Goal: Information Seeking & Learning: Check status

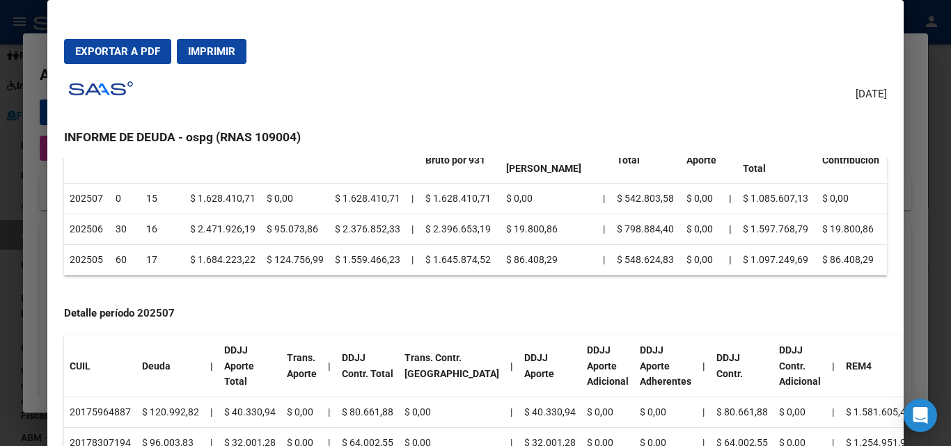
scroll to position [139, 0]
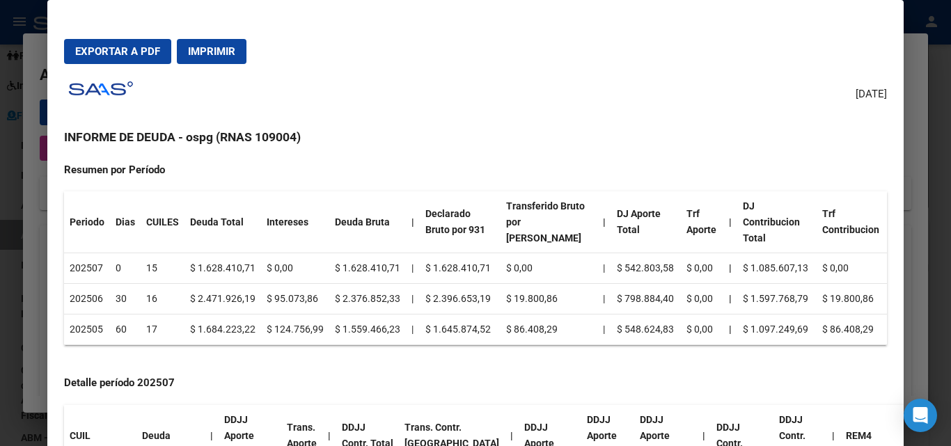
drag, startPoint x: 189, startPoint y: 134, endPoint x: 329, endPoint y: 141, distance: 140.8
click at [329, 141] on h3 "INFORME DE DEUDA - ospg (RNAS 109004)" at bounding box center [475, 137] width 822 height 18
click at [5, 278] on div at bounding box center [475, 223] width 951 height 446
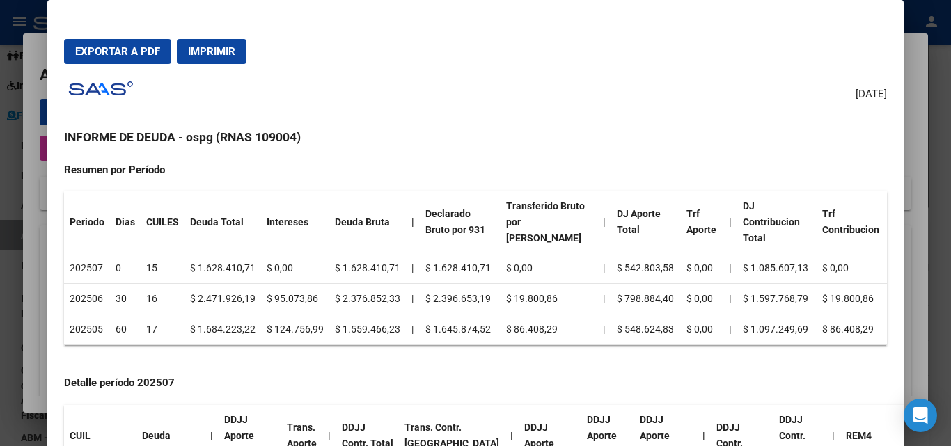
click at [5, 278] on div at bounding box center [475, 223] width 951 height 446
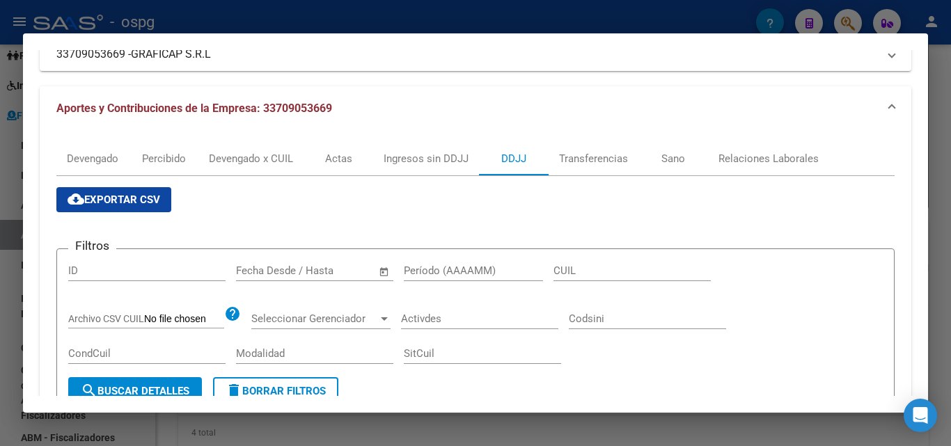
click at [950, 119] on div at bounding box center [475, 223] width 951 height 446
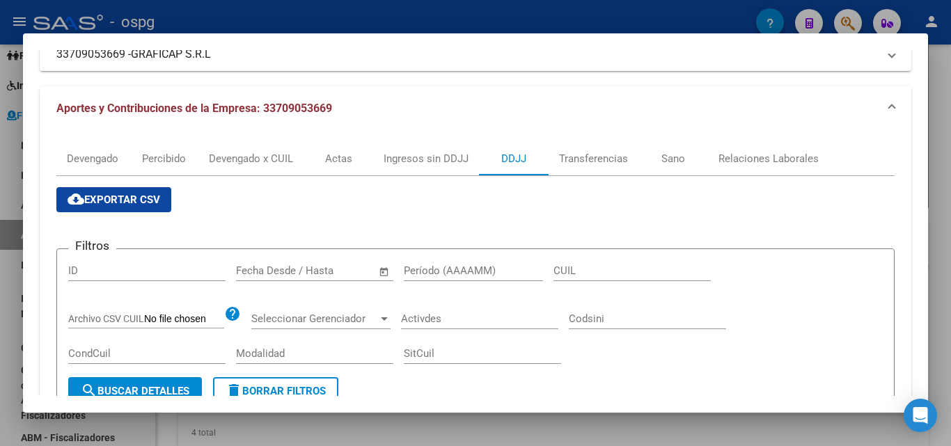
click at [950, 119] on div at bounding box center [475, 223] width 951 height 446
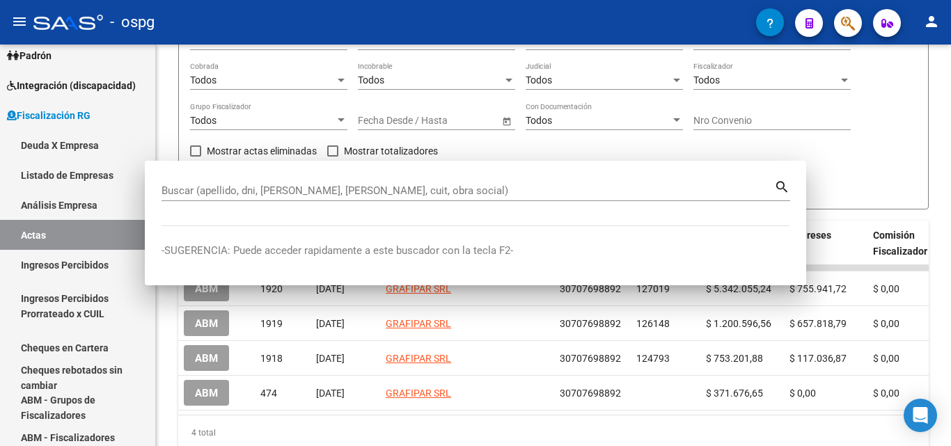
scroll to position [0, 0]
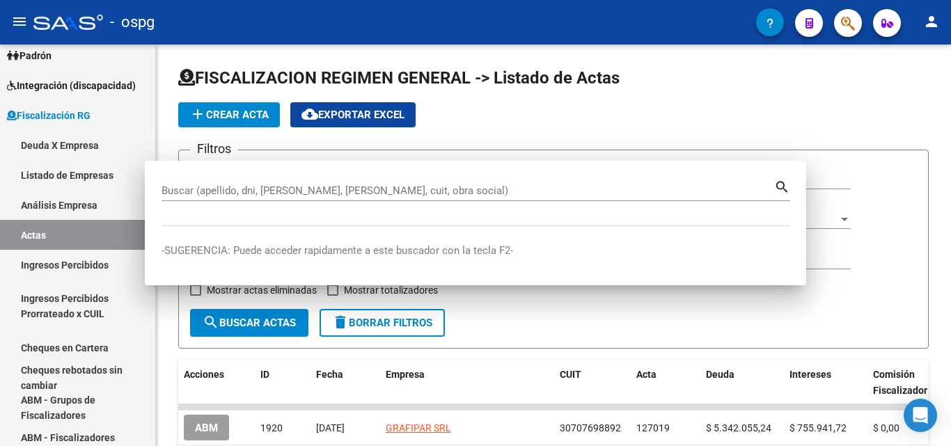
click at [950, 119] on div at bounding box center [949, 246] width 3 height 402
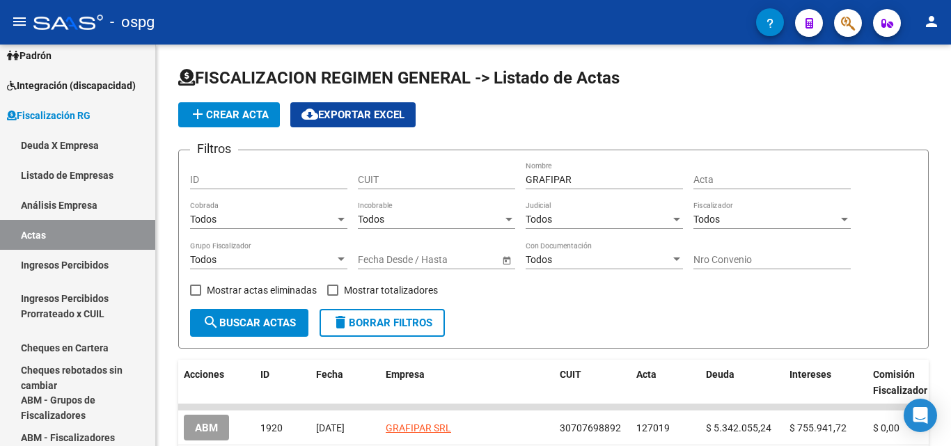
click at [854, 23] on icon "button" at bounding box center [848, 23] width 14 height 16
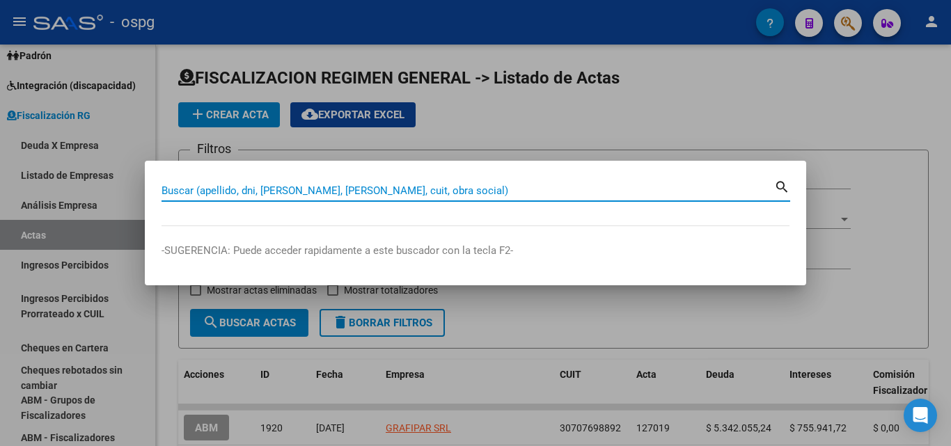
click at [336, 189] on input "Buscar (apellido, dni, [PERSON_NAME], [PERSON_NAME], cuit, obra social)" at bounding box center [468, 191] width 613 height 13
paste input "5.784.560,11"
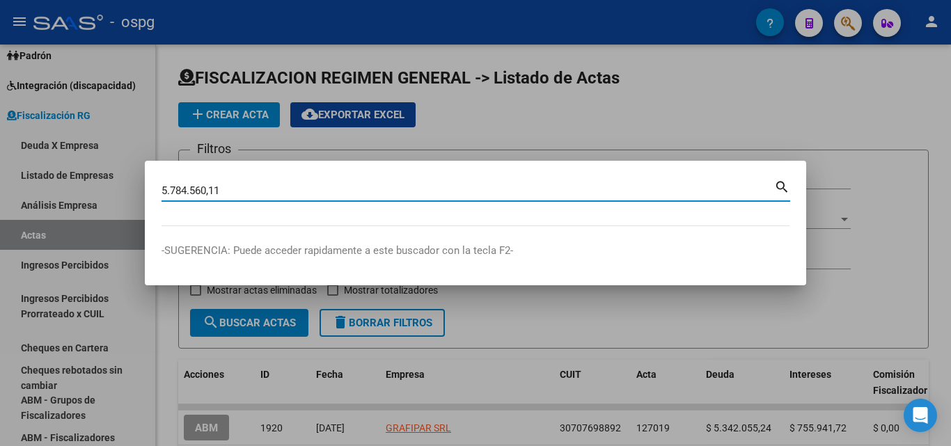
type input "5.784.560,11"
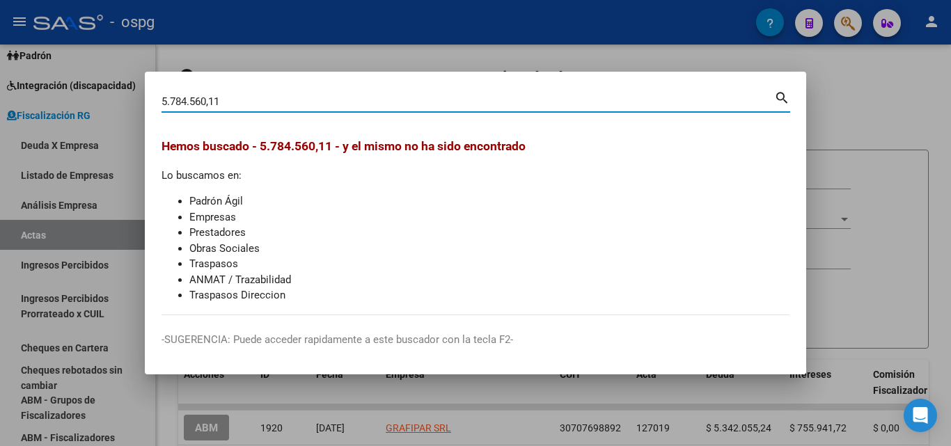
click at [925, 86] on div at bounding box center [475, 223] width 951 height 446
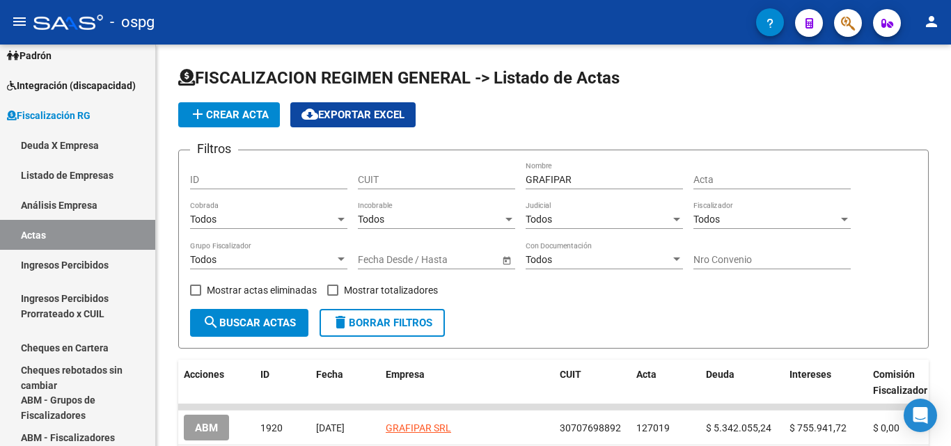
click at [851, 17] on icon "button" at bounding box center [848, 23] width 14 height 16
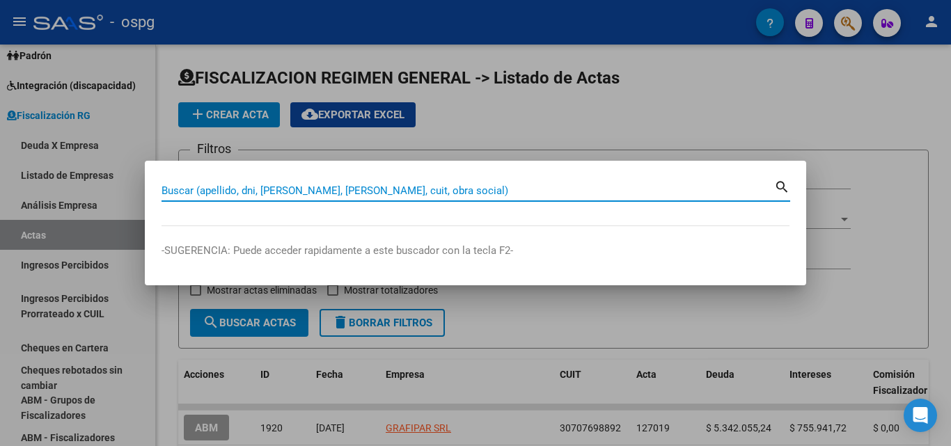
click at [410, 193] on input "Buscar (apellido, dni, [PERSON_NAME], [PERSON_NAME], cuit, obra social)" at bounding box center [468, 191] width 613 height 13
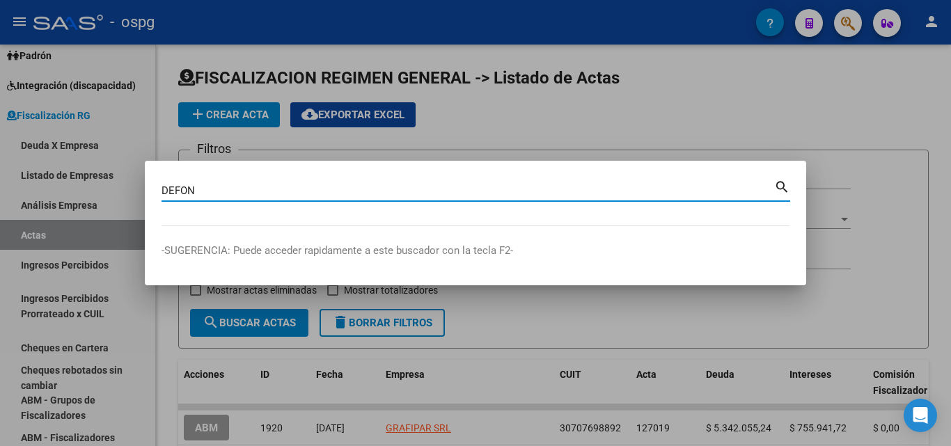
type input "DEFON"
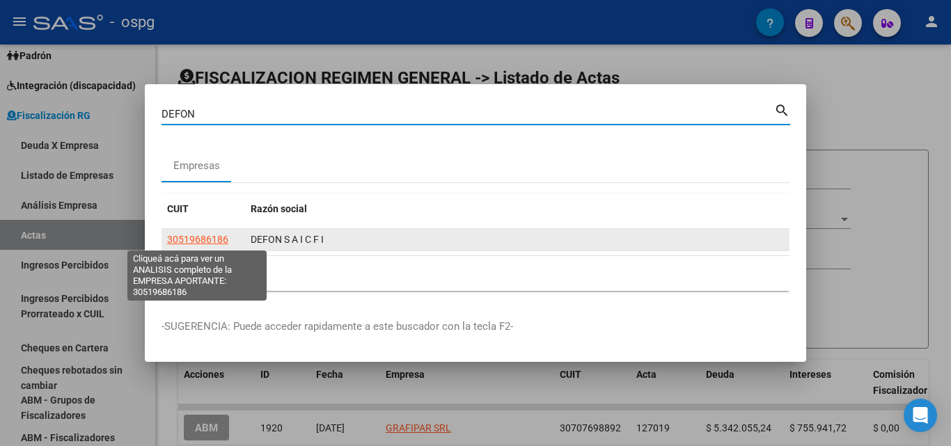
click at [187, 240] on span "30519686186" at bounding box center [197, 239] width 61 height 11
type textarea "30519686186"
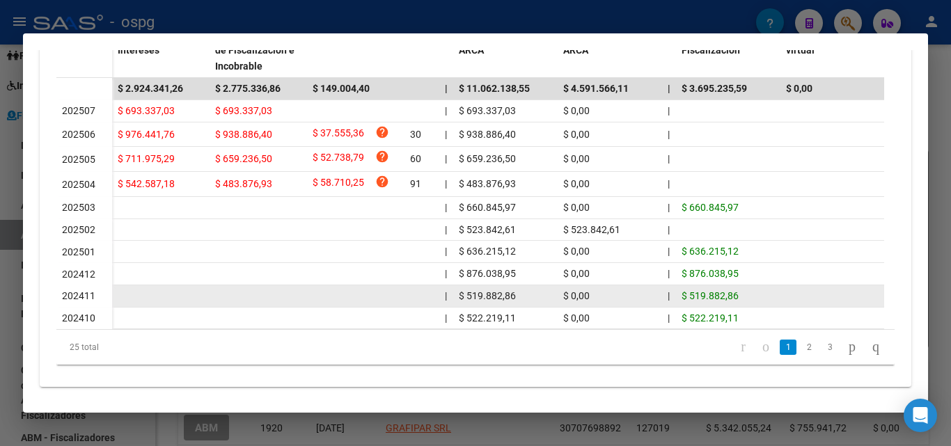
scroll to position [485, 0]
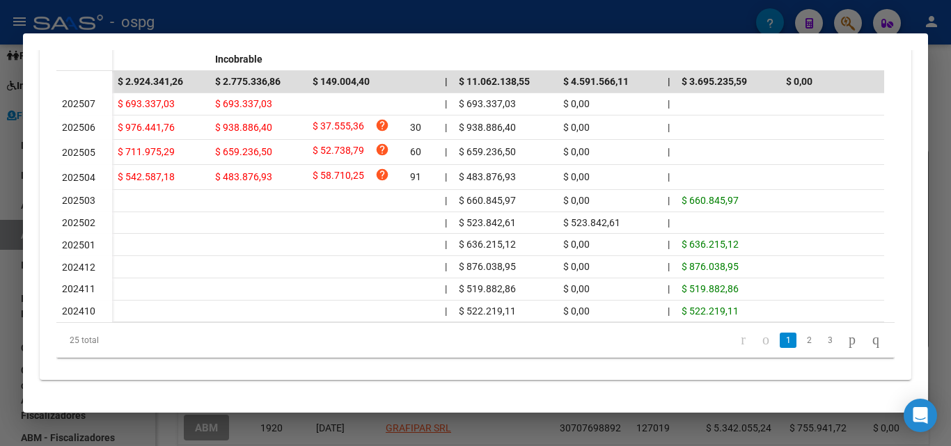
click at [1, 269] on div at bounding box center [475, 223] width 951 height 446
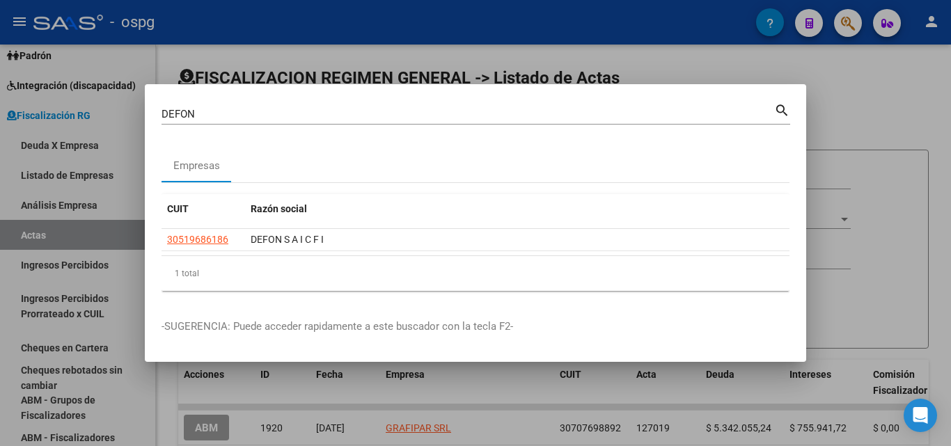
click at [864, 109] on div at bounding box center [475, 223] width 951 height 446
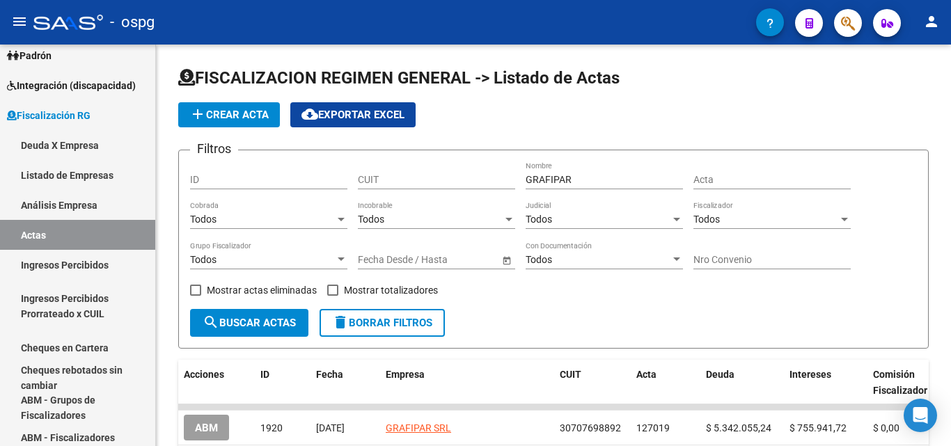
click at [840, 29] on button "button" at bounding box center [848, 23] width 28 height 28
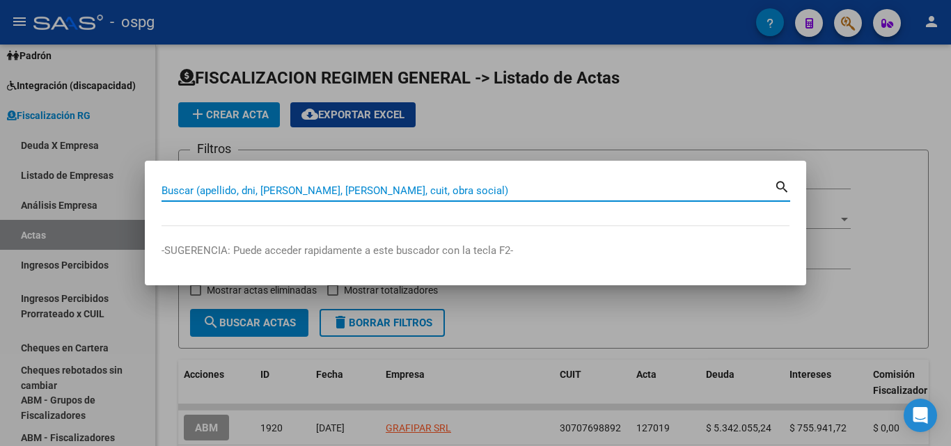
click at [388, 189] on input "Buscar (apellido, dni, [PERSON_NAME], [PERSON_NAME], cuit, obra social)" at bounding box center [468, 191] width 613 height 13
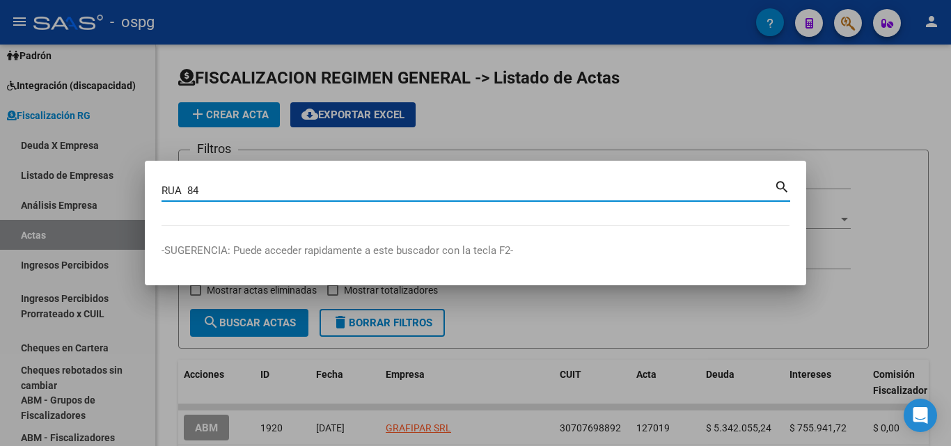
type input "RUA 84"
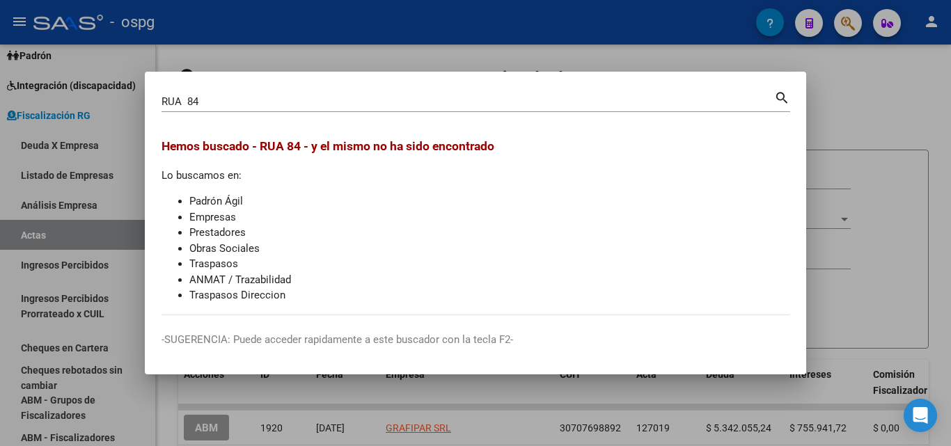
drag, startPoint x: 870, startPoint y: 141, endPoint x: 847, endPoint y: 72, distance: 72.7
click at [869, 136] on div at bounding box center [475, 223] width 951 height 446
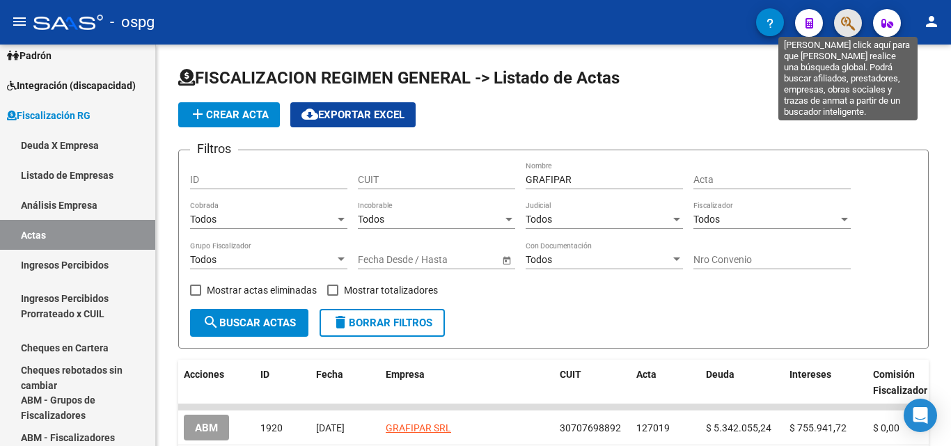
click at [848, 26] on icon "button" at bounding box center [848, 23] width 14 height 16
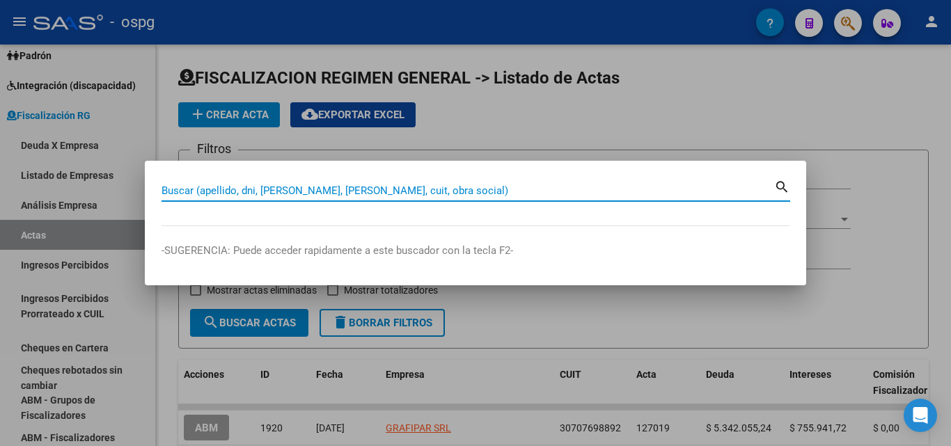
click at [623, 190] on input "Buscar (apellido, dni, [PERSON_NAME], [PERSON_NAME], cuit, obra social)" at bounding box center [468, 191] width 613 height 13
paste input "30602618583"
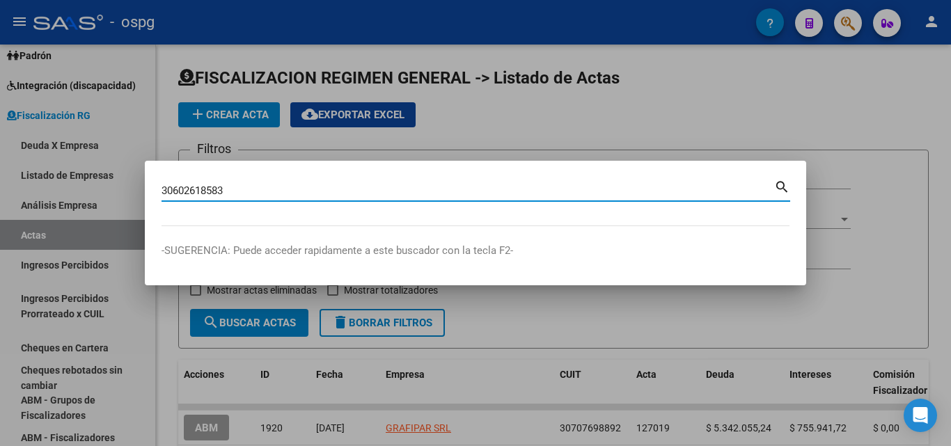
type input "30602618583"
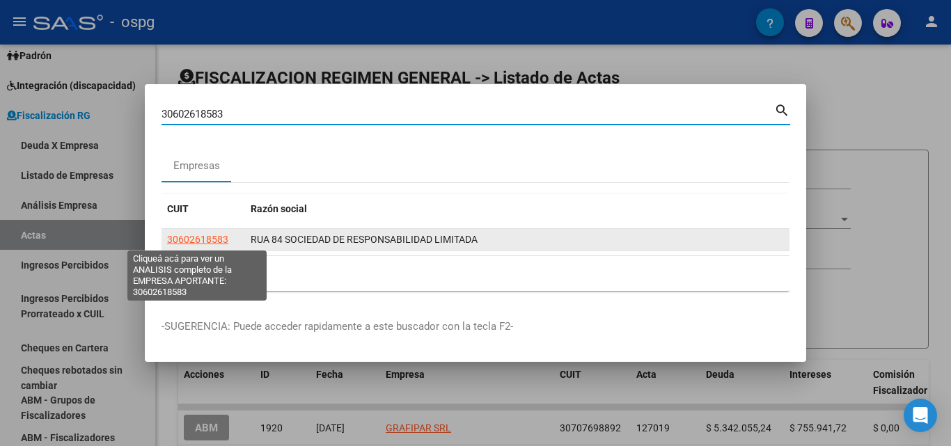
click at [205, 243] on span "30602618583" at bounding box center [197, 239] width 61 height 11
type textarea "30602618583"
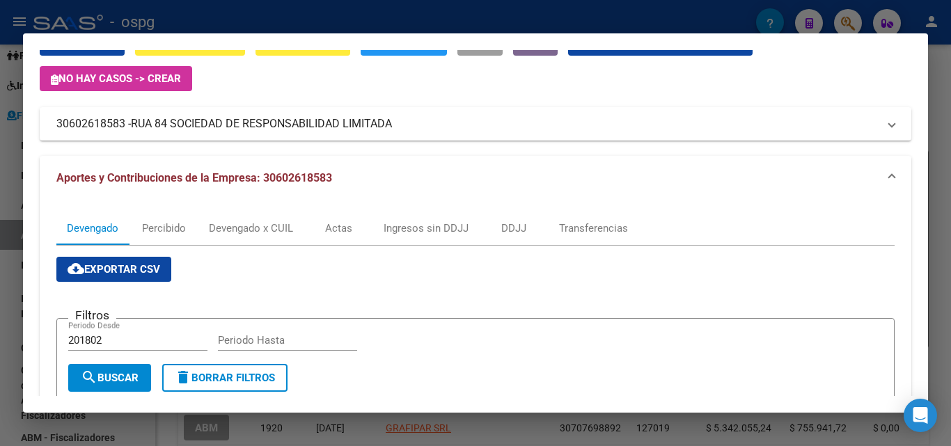
scroll to position [0, 0]
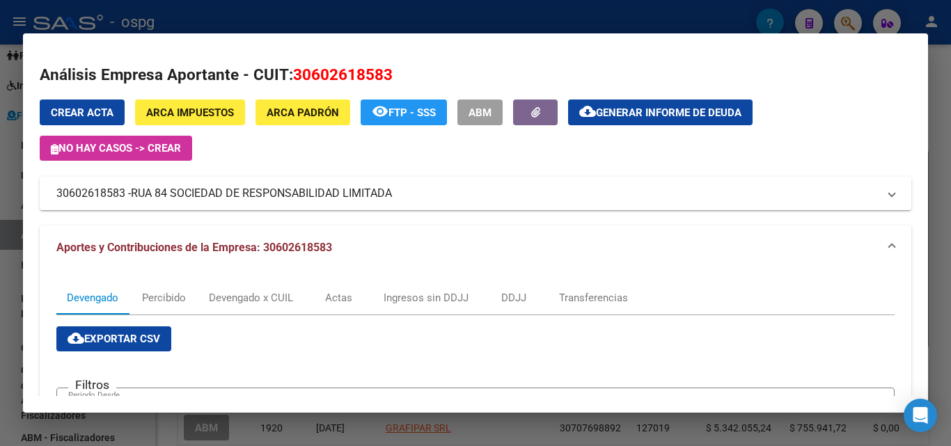
drag, startPoint x: 125, startPoint y: 194, endPoint x: 49, endPoint y: 194, distance: 75.9
click at [49, 194] on mat-expansion-panel-header "30602618583 - RUA 84 SOCIEDAD DE RESPONSABILIDAD LIMITADA" at bounding box center [476, 193] width 872 height 33
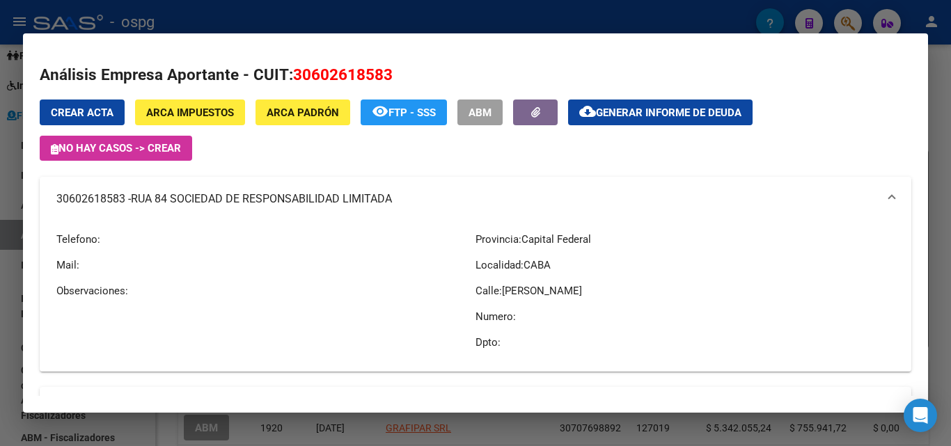
copy mat-panel-title "30602618583"
click at [937, 144] on div at bounding box center [475, 223] width 951 height 446
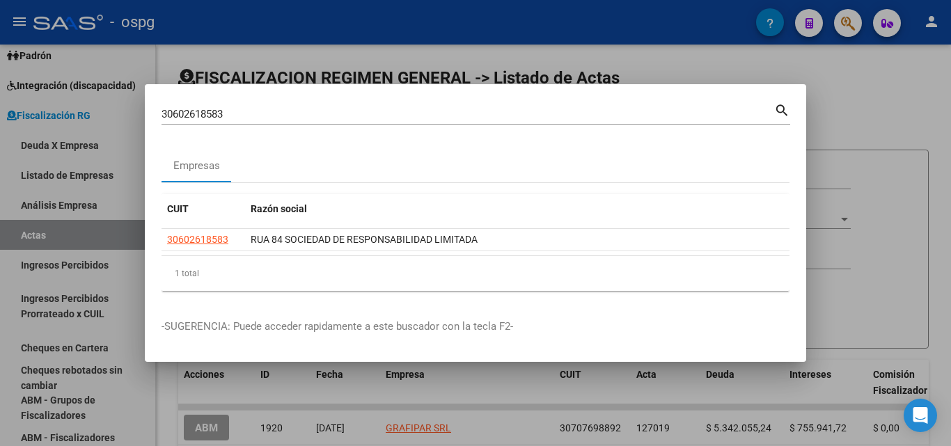
click at [937, 144] on div at bounding box center [475, 223] width 951 height 446
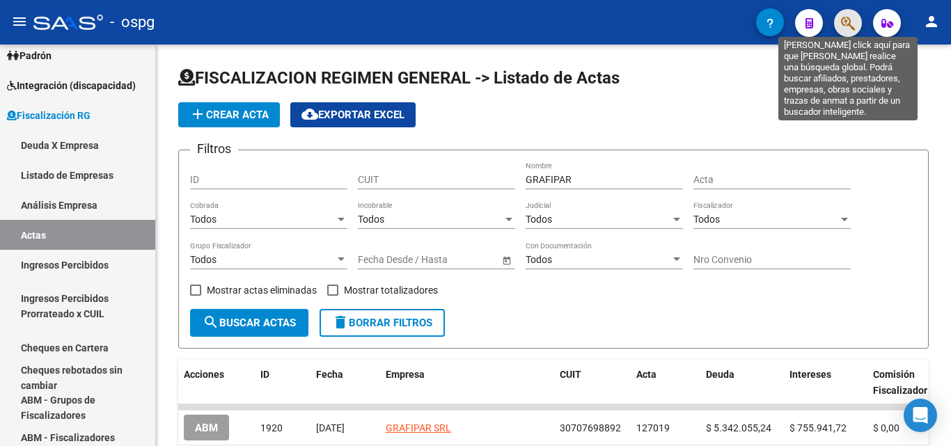
click at [846, 31] on icon "button" at bounding box center [848, 23] width 14 height 16
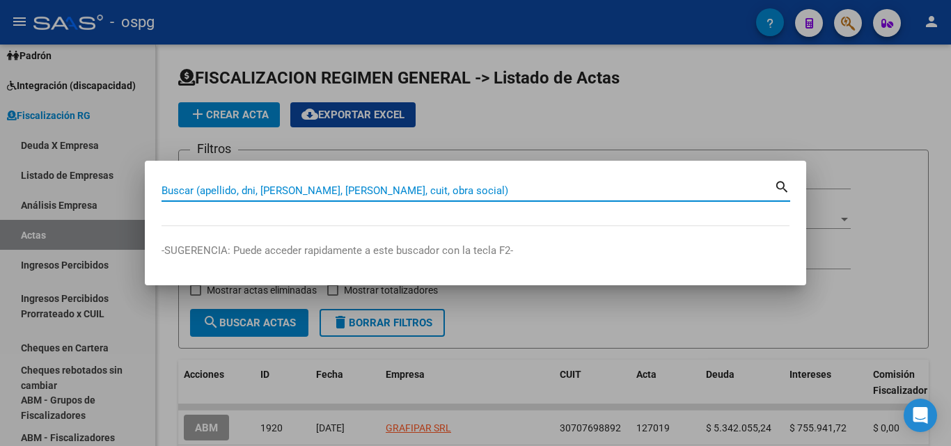
click at [311, 196] on input "Buscar (apellido, dni, [PERSON_NAME], [PERSON_NAME], cuit, obra social)" at bounding box center [468, 191] width 613 height 13
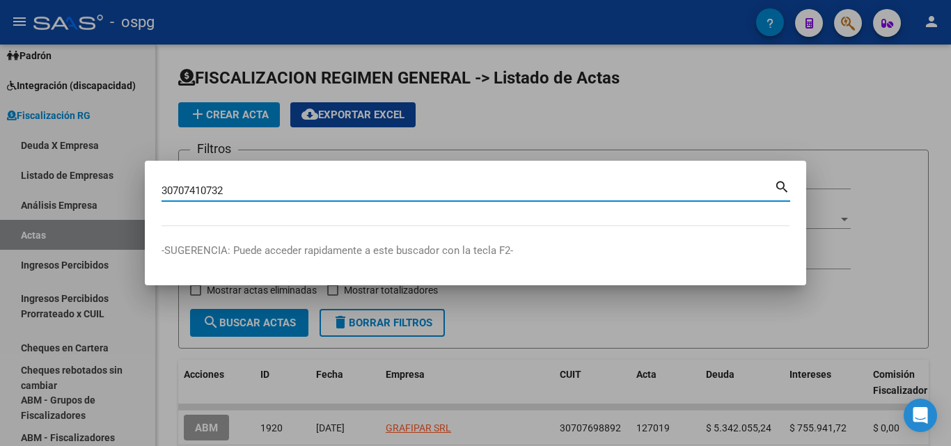
type input "30707410732"
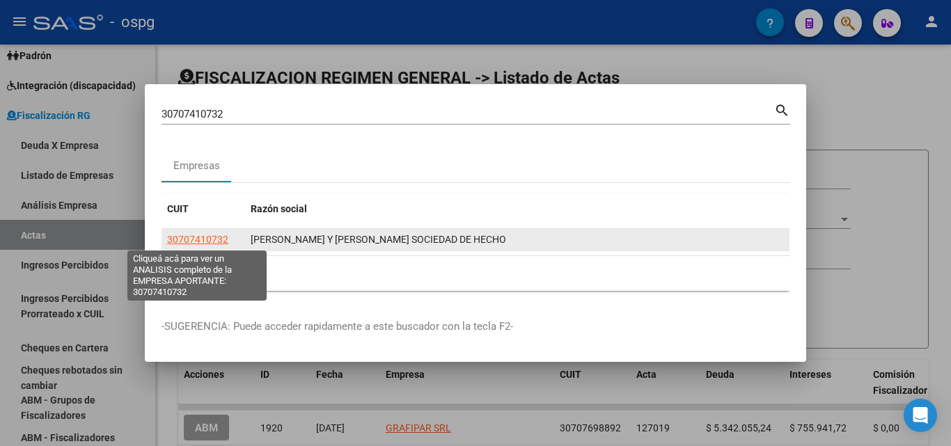
click at [207, 244] on span "30707410732" at bounding box center [197, 239] width 61 height 11
type textarea "30707410732"
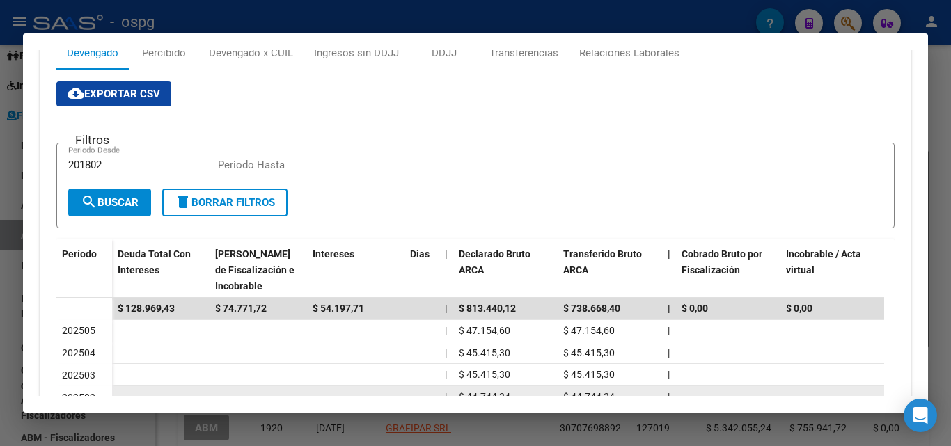
scroll to position [209, 0]
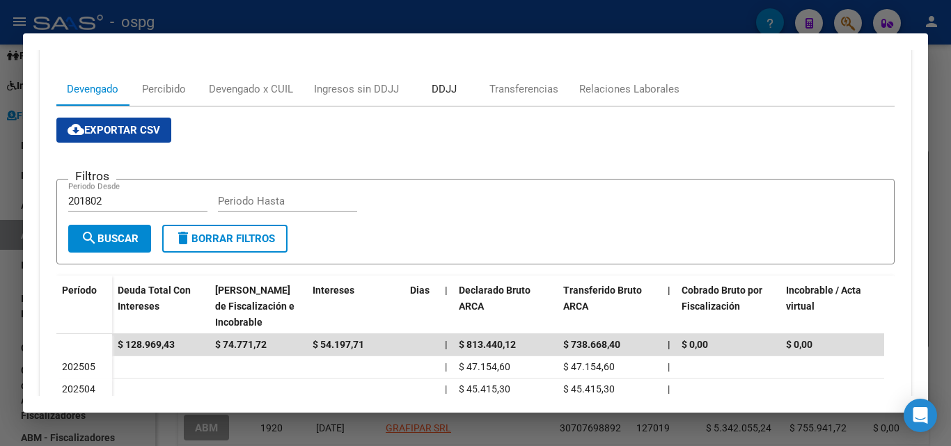
click at [453, 79] on div "DDJJ" at bounding box center [444, 88] width 70 height 33
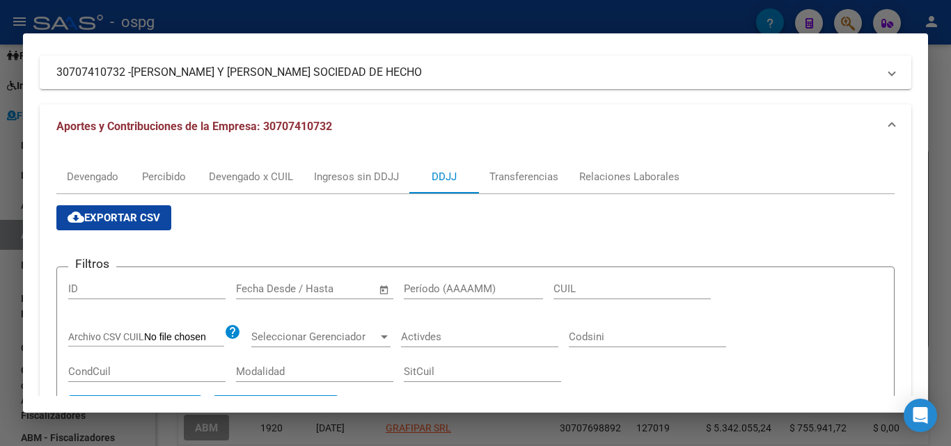
scroll to position [0, 0]
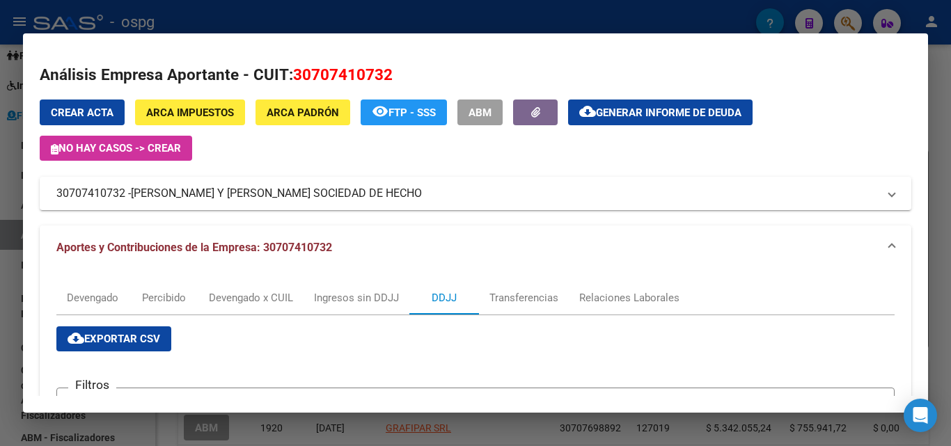
click at [0, 278] on div at bounding box center [475, 223] width 951 height 446
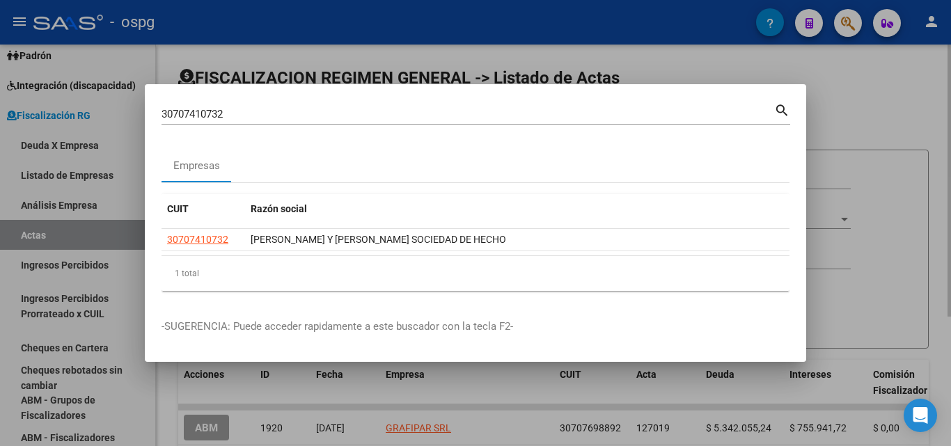
drag, startPoint x: 871, startPoint y: 128, endPoint x: 840, endPoint y: 76, distance: 60.9
click at [858, 115] on div at bounding box center [475, 223] width 951 height 446
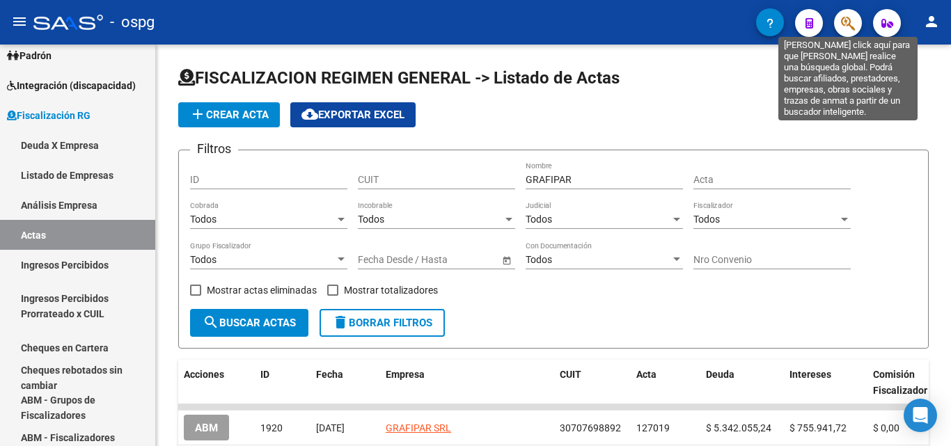
click at [842, 22] on icon "button" at bounding box center [848, 23] width 14 height 16
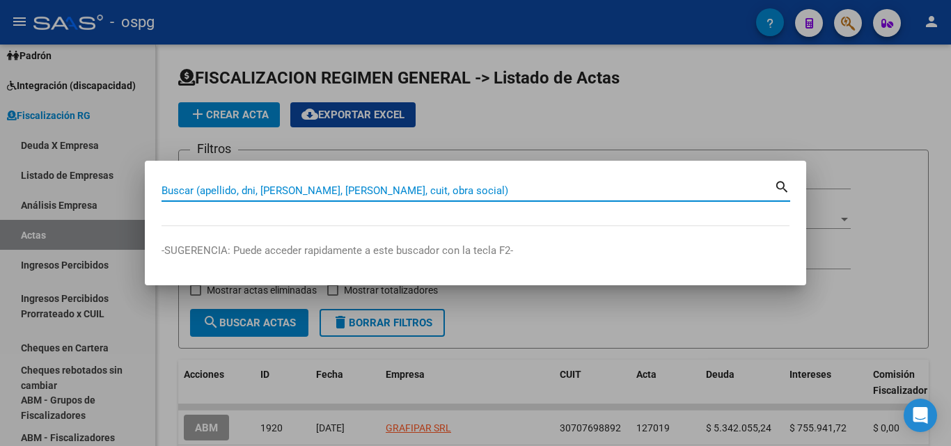
click at [318, 189] on input "Buscar (apellido, dni, [PERSON_NAME], [PERSON_NAME], cuit, obra social)" at bounding box center [468, 191] width 613 height 13
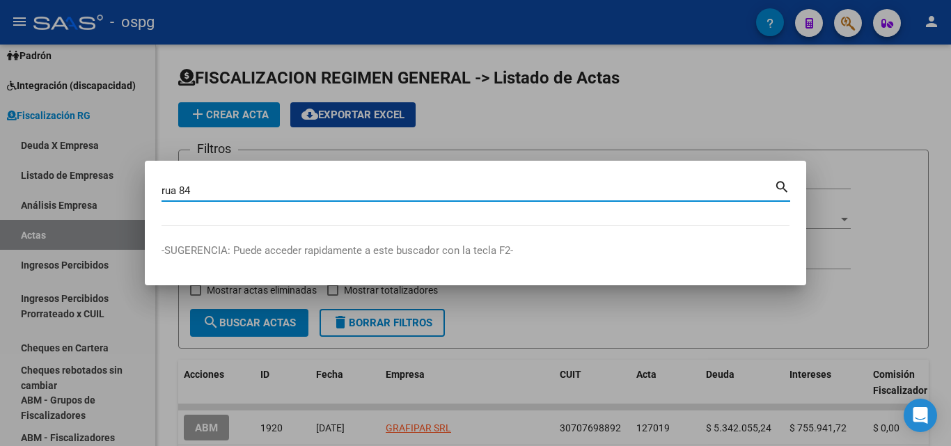
type input "rua 84"
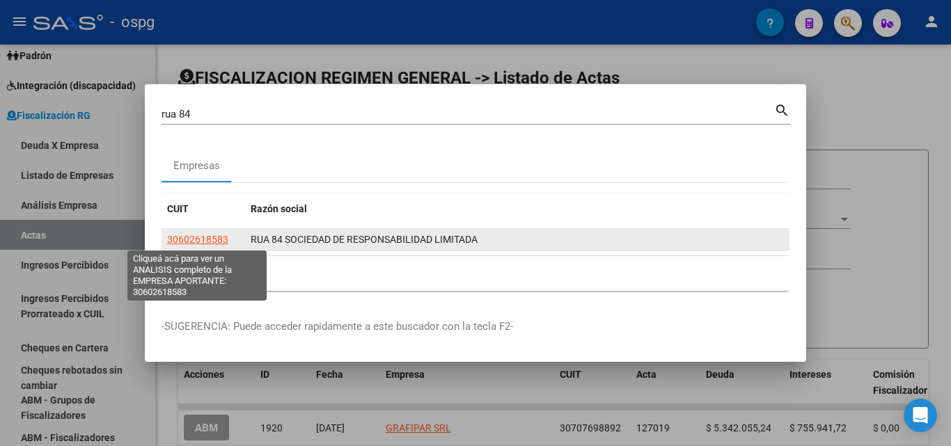
click at [204, 242] on span "30602618583" at bounding box center [197, 239] width 61 height 11
type textarea "30602618583"
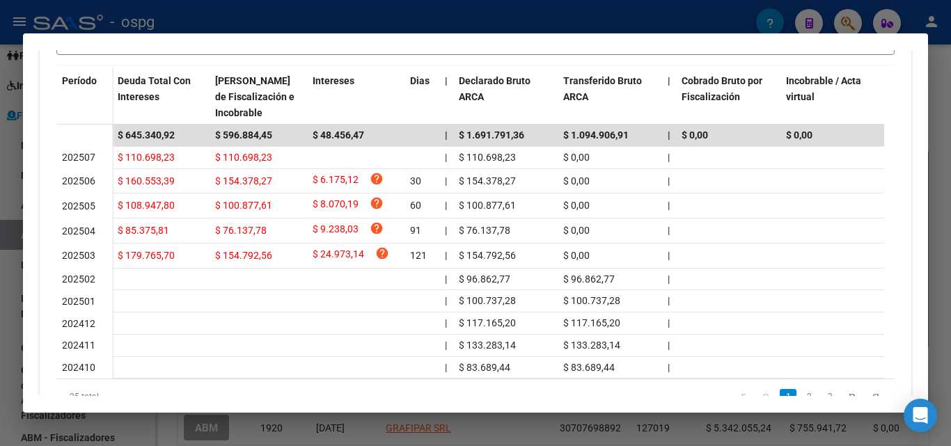
scroll to position [488, 0]
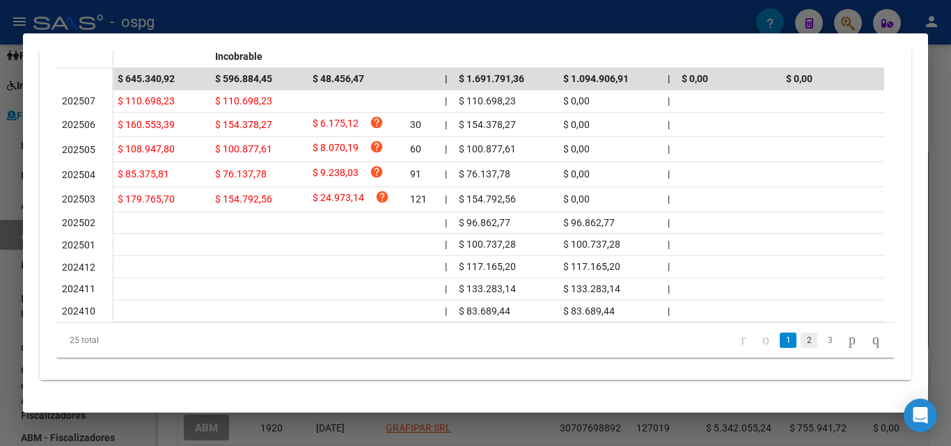
click at [801, 339] on link "2" at bounding box center [809, 340] width 17 height 15
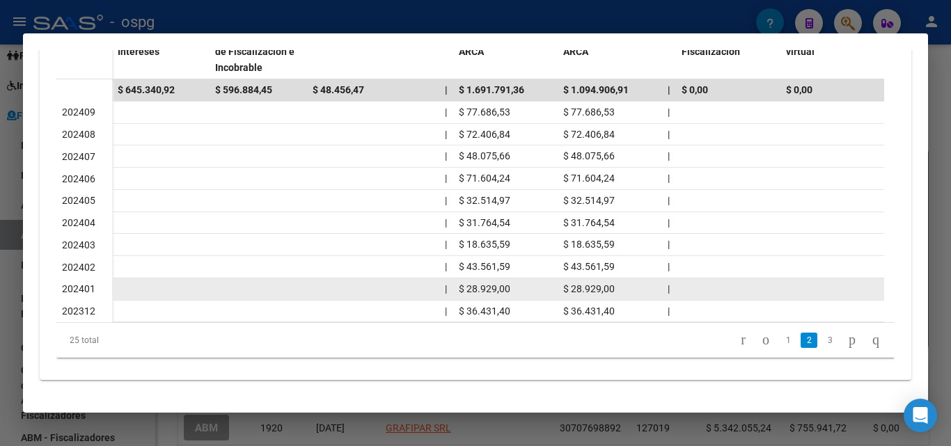
scroll to position [474, 0]
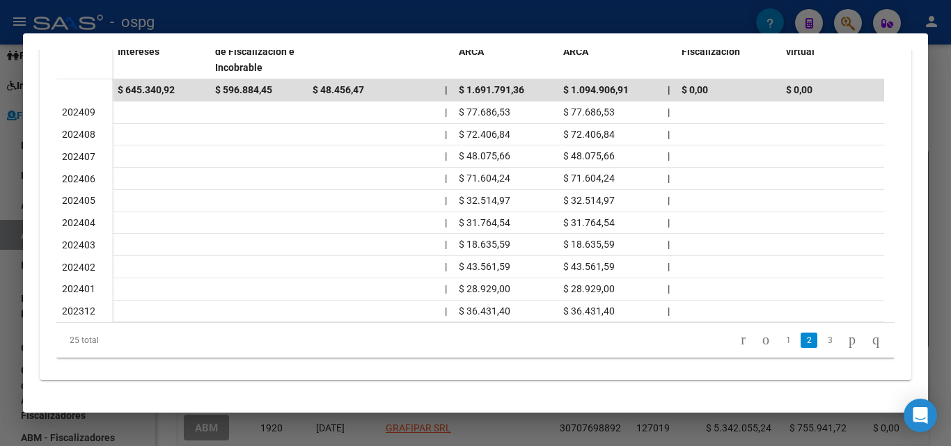
click at [780, 342] on link "1" at bounding box center [788, 340] width 17 height 15
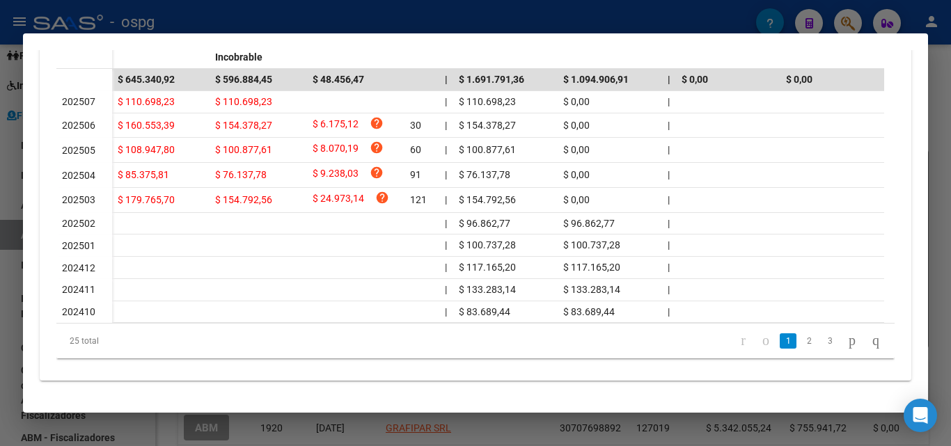
click at [932, 107] on div at bounding box center [475, 223] width 951 height 446
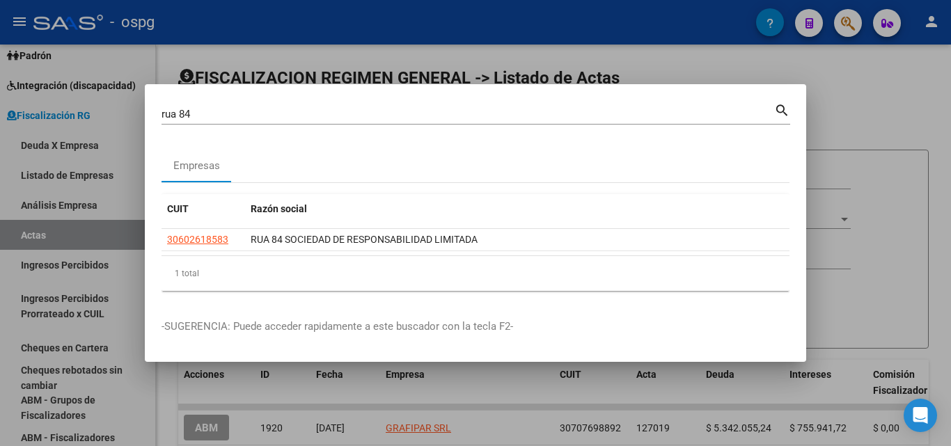
click at [932, 107] on div at bounding box center [475, 223] width 951 height 446
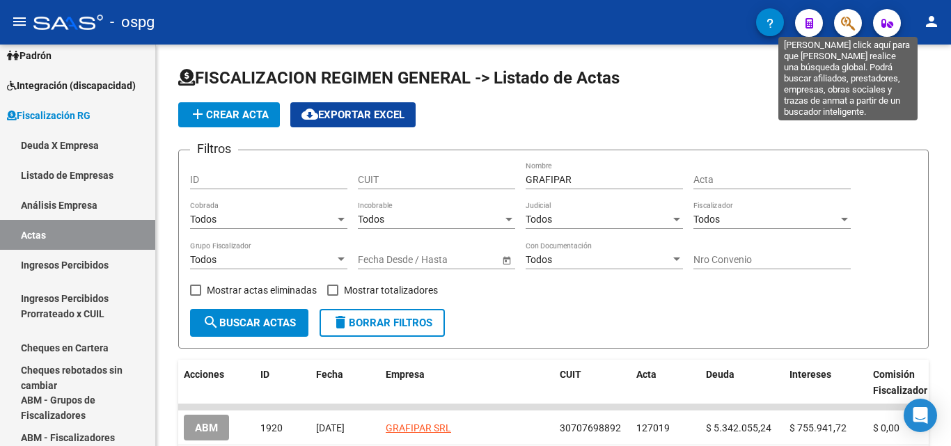
click at [847, 26] on icon "button" at bounding box center [848, 23] width 14 height 16
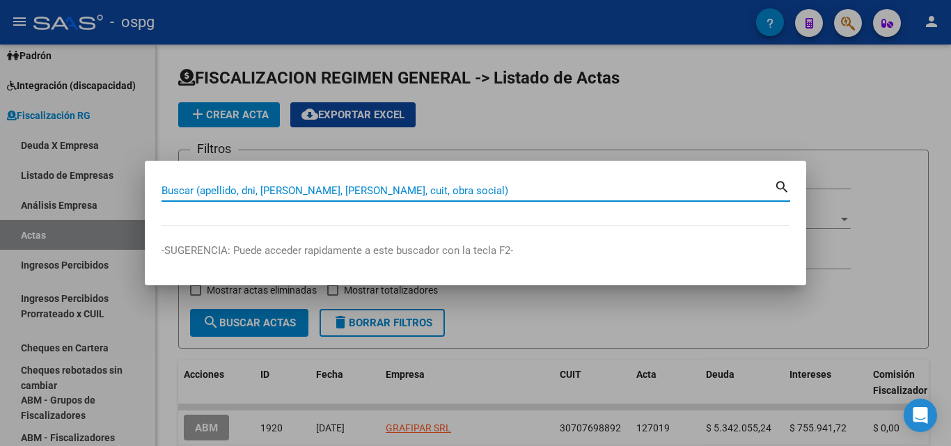
click at [310, 189] on input "Buscar (apellido, dni, [PERSON_NAME], [PERSON_NAME], cuit, obra social)" at bounding box center [468, 191] width 613 height 13
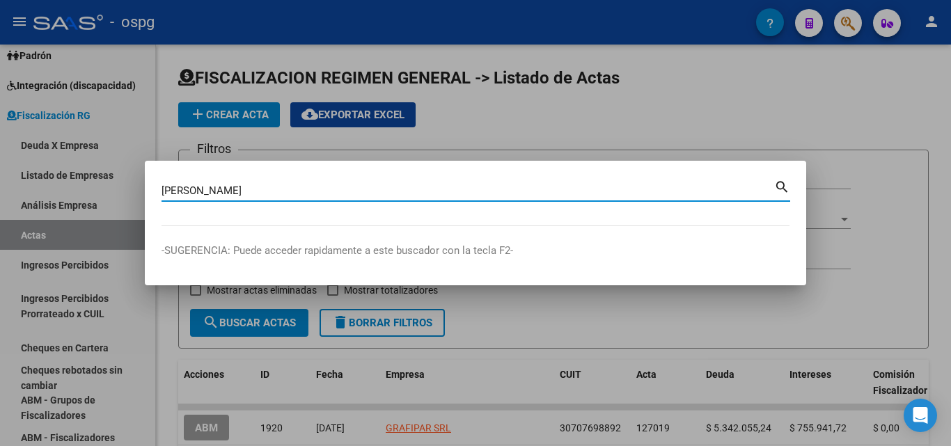
type input "[PERSON_NAME]"
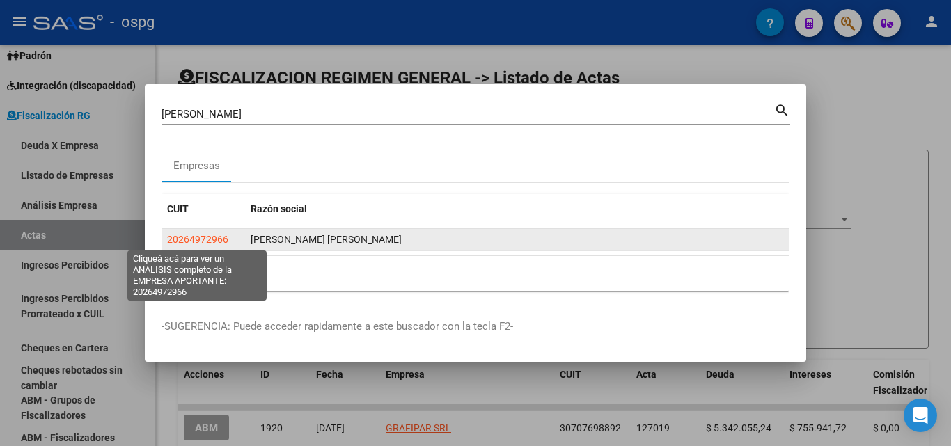
click at [212, 237] on span "20264972966" at bounding box center [197, 239] width 61 height 11
type textarea "20264972966"
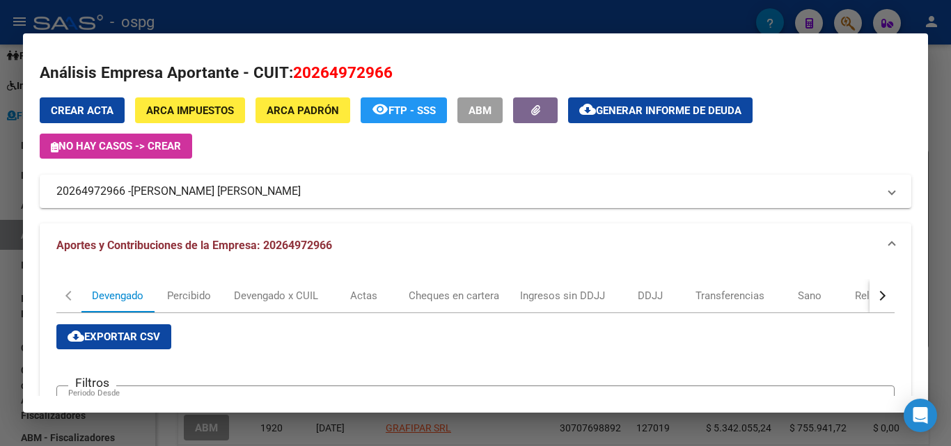
scroll to position [0, 0]
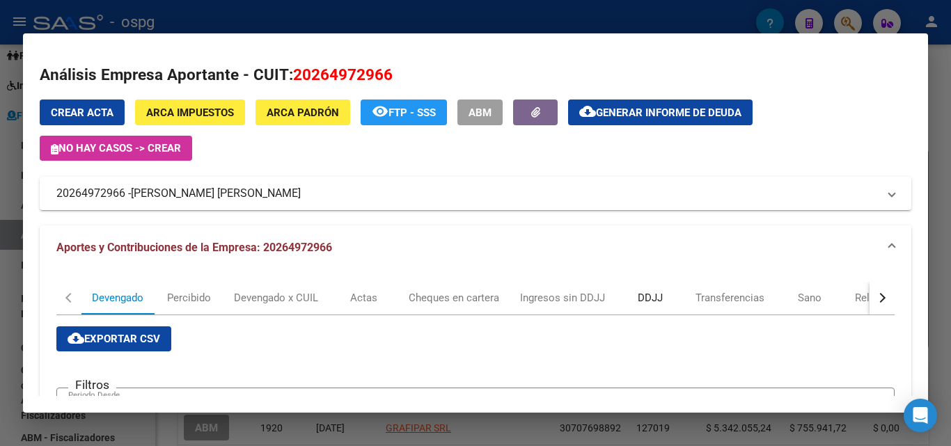
click at [654, 292] on div "DDJJ" at bounding box center [650, 297] width 25 height 15
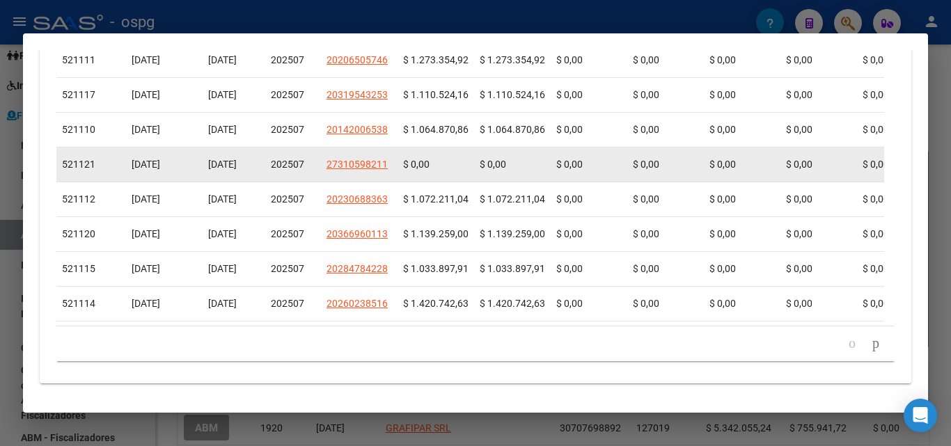
scroll to position [642, 0]
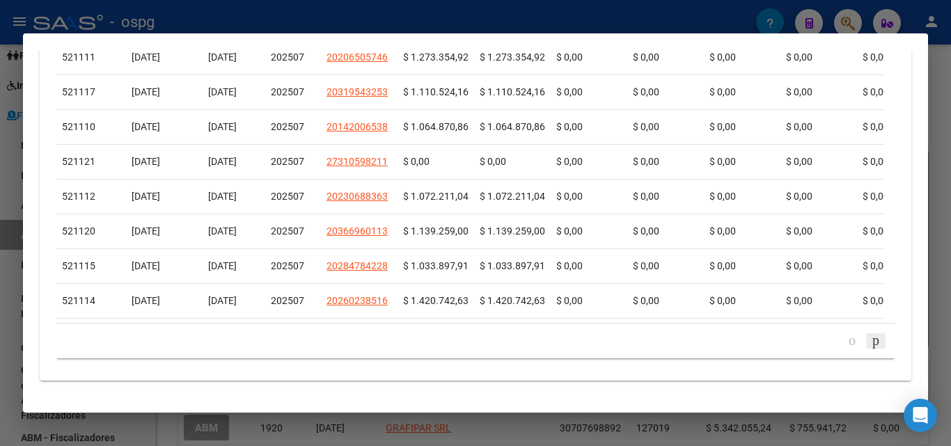
click at [870, 349] on icon "go to next page" at bounding box center [875, 340] width 11 height 17
click at [847, 349] on icon "go to previous page" at bounding box center [852, 340] width 11 height 17
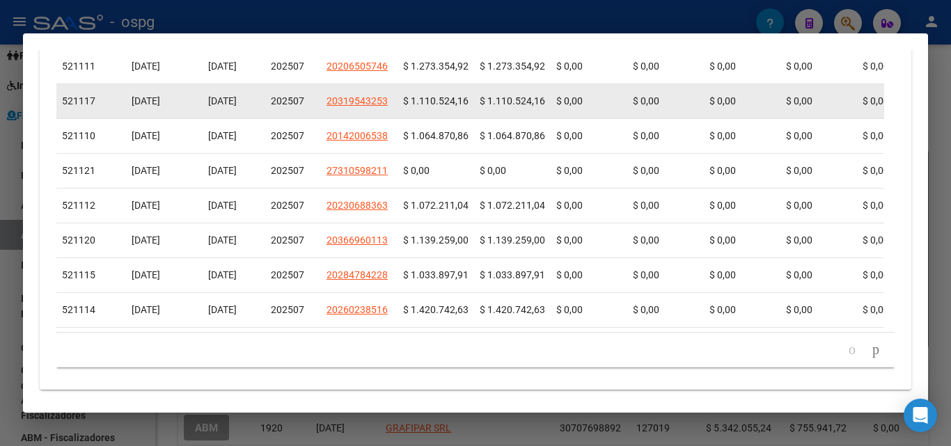
scroll to position [653, 0]
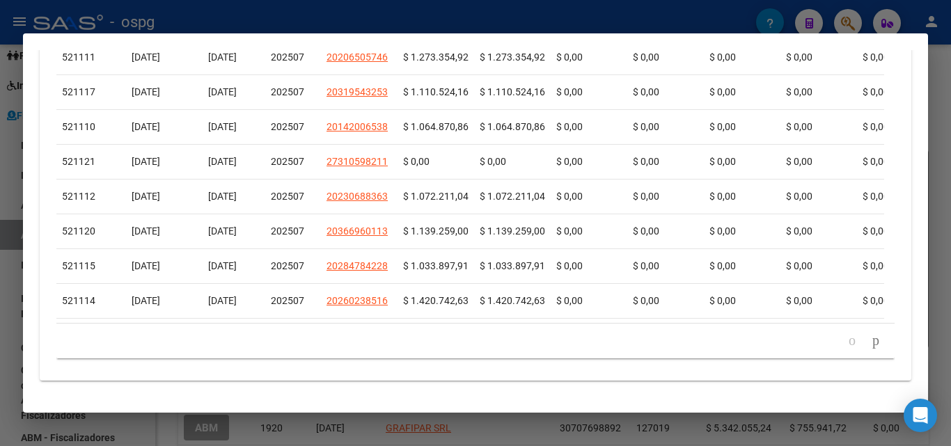
click at [870, 343] on icon "go to next page" at bounding box center [875, 340] width 11 height 17
click at [847, 342] on icon "go to previous page" at bounding box center [852, 340] width 11 height 17
click at [870, 340] on icon "go to next page" at bounding box center [875, 340] width 11 height 17
click at [870, 342] on icon "go to next page" at bounding box center [875, 340] width 11 height 17
click at [870, 343] on icon "go to next page" at bounding box center [875, 340] width 11 height 17
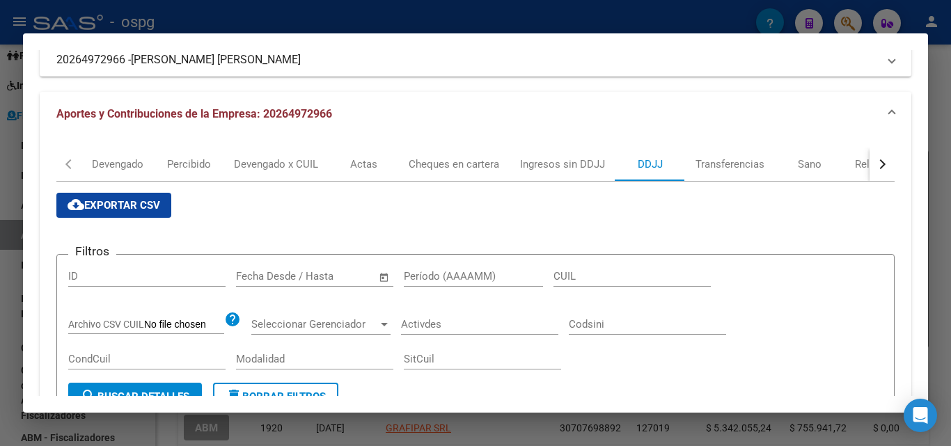
scroll to position [139, 0]
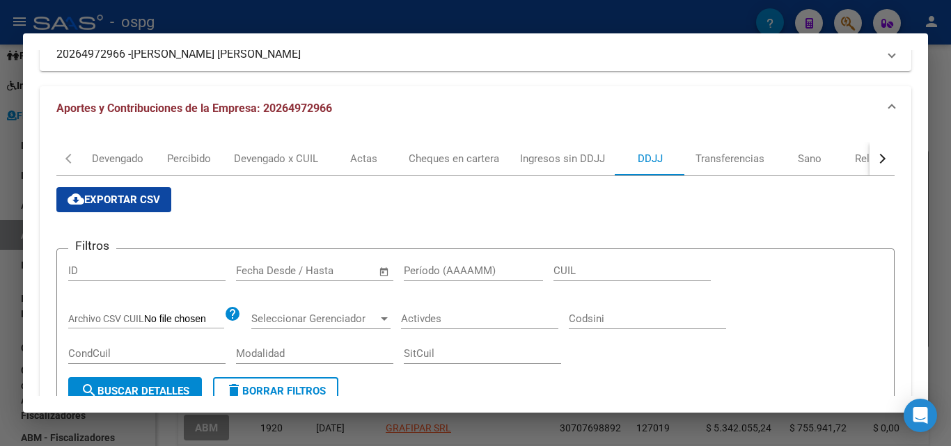
click at [267, 269] on input "text" at bounding box center [258, 271] width 45 height 13
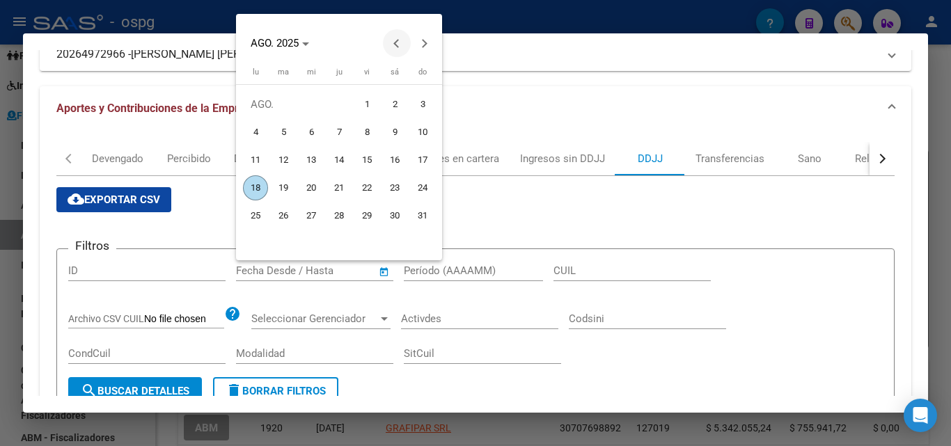
click at [395, 43] on button "Previous month" at bounding box center [397, 43] width 28 height 28
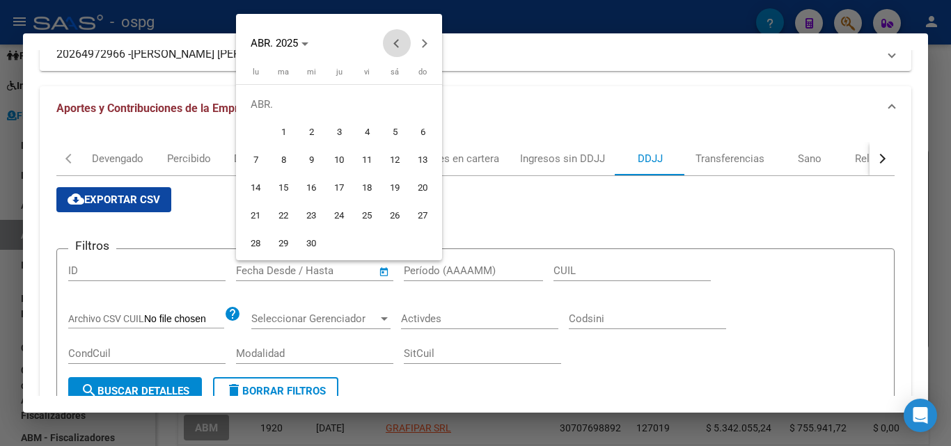
click at [395, 43] on button "Previous month" at bounding box center [397, 43] width 28 height 28
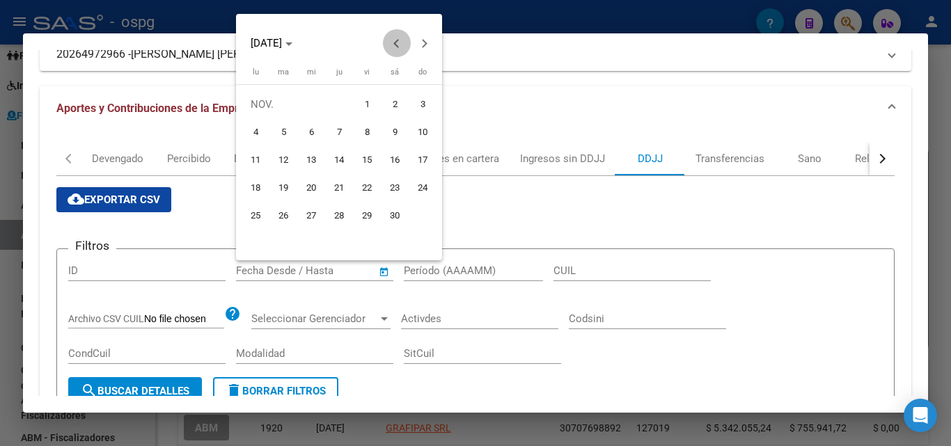
click at [395, 43] on button "Previous month" at bounding box center [397, 43] width 28 height 28
click at [425, 42] on button "Next month" at bounding box center [425, 43] width 28 height 28
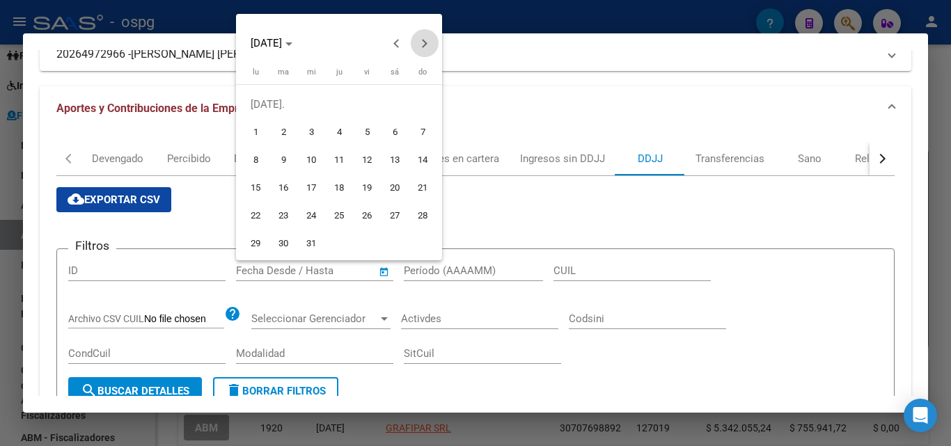
click at [425, 42] on button "Next month" at bounding box center [425, 43] width 28 height 28
click at [419, 107] on span "1" at bounding box center [422, 104] width 25 height 25
type input "[DATE]"
click at [544, 222] on div at bounding box center [475, 223] width 951 height 446
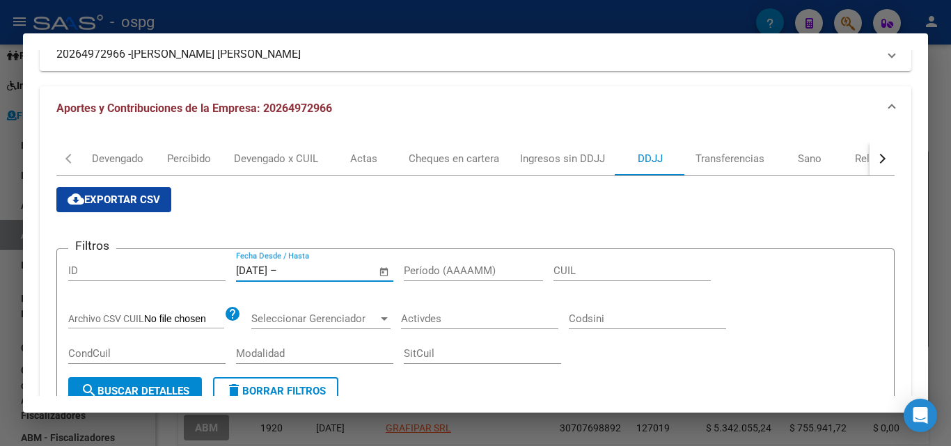
click at [314, 269] on input "text" at bounding box center [314, 271] width 68 height 13
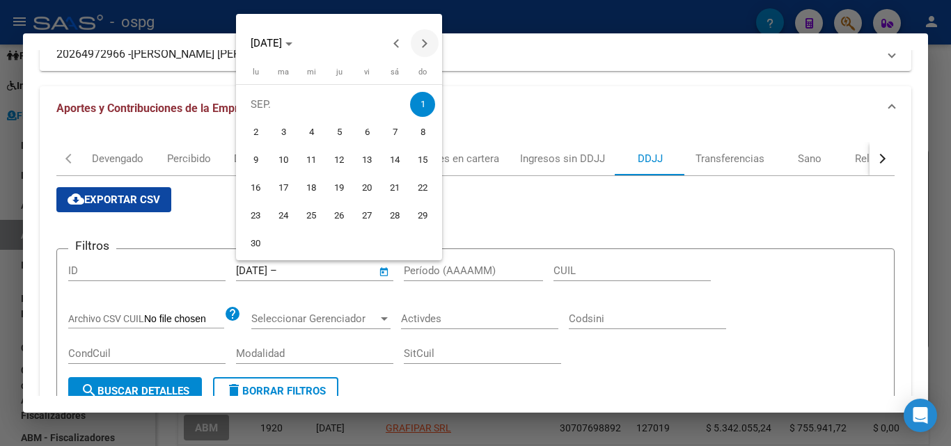
click at [424, 44] on button "Next month" at bounding box center [425, 43] width 28 height 28
click at [423, 43] on button "Next month" at bounding box center [425, 43] width 28 height 28
click at [416, 41] on span "Next month" at bounding box center [425, 43] width 28 height 28
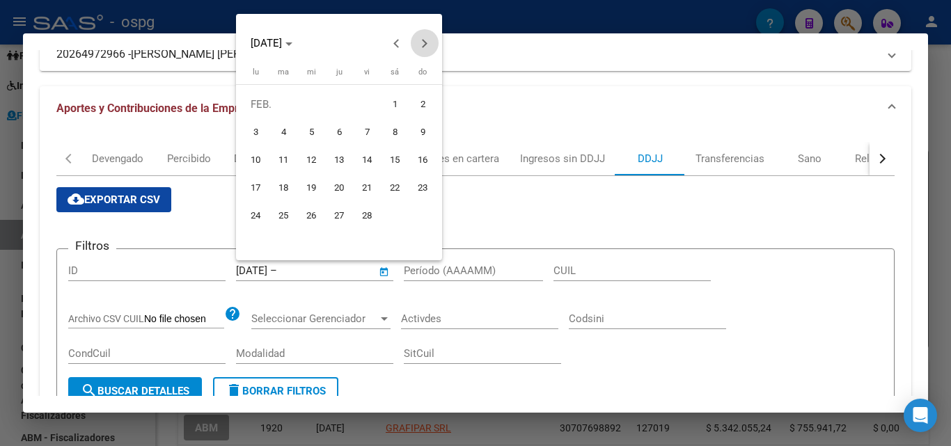
click at [422, 42] on button "Next month" at bounding box center [425, 43] width 28 height 28
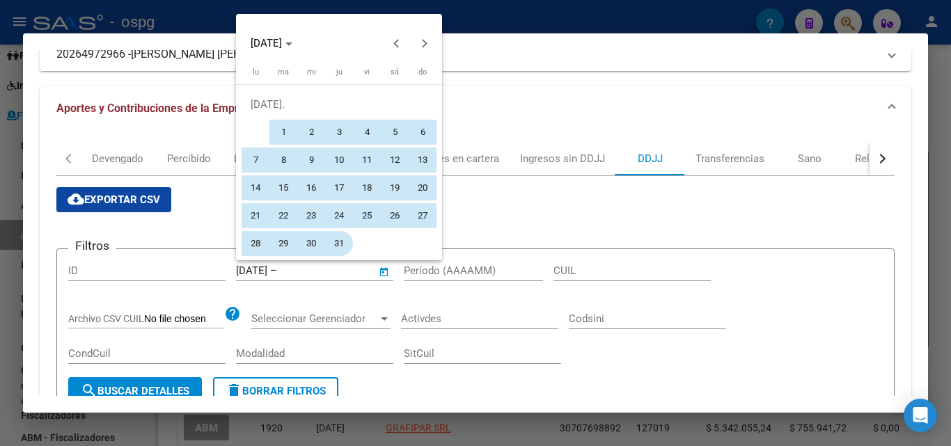
click at [331, 253] on span "31" at bounding box center [339, 243] width 25 height 25
type input "[DATE]"
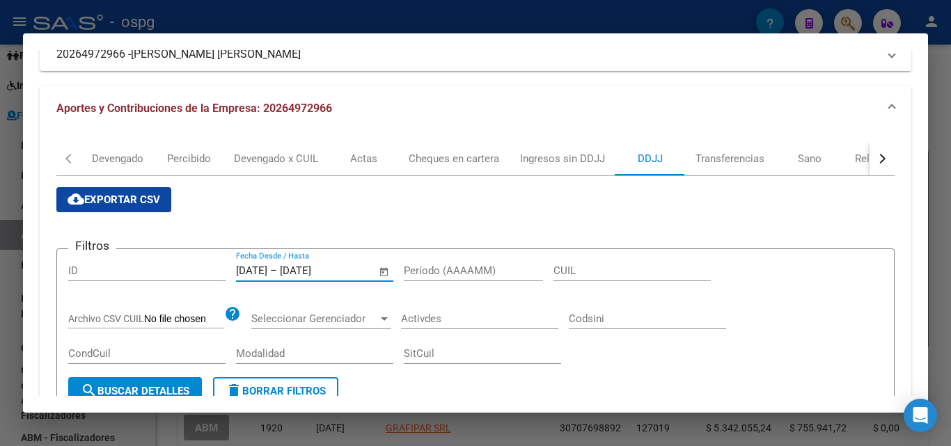
click at [130, 388] on span "search Buscar Detalles" at bounding box center [135, 391] width 109 height 13
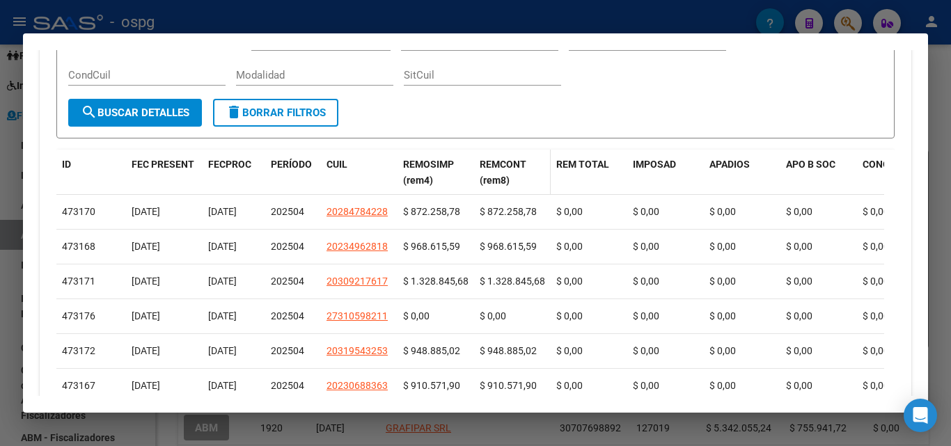
scroll to position [209, 0]
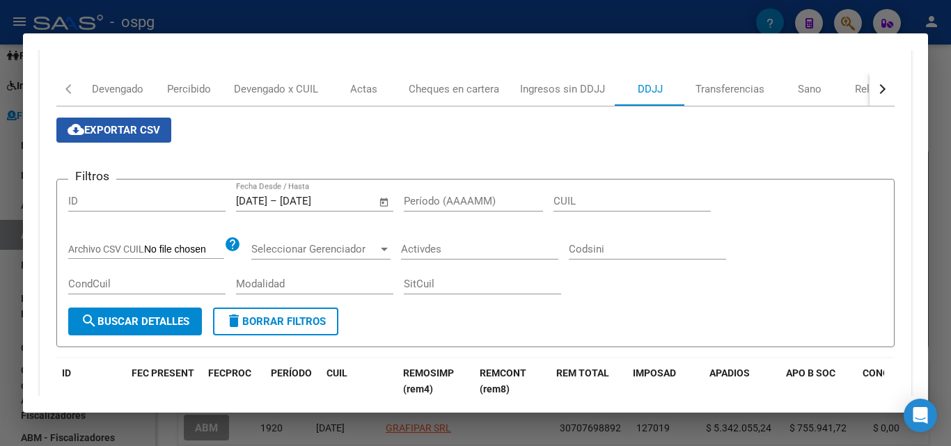
click at [114, 129] on span "cloud_download Exportar CSV" at bounding box center [114, 130] width 93 height 13
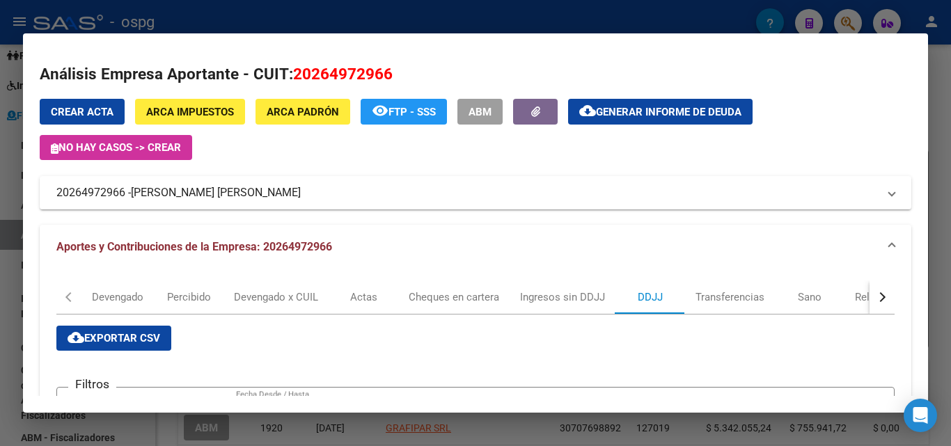
scroll to position [0, 0]
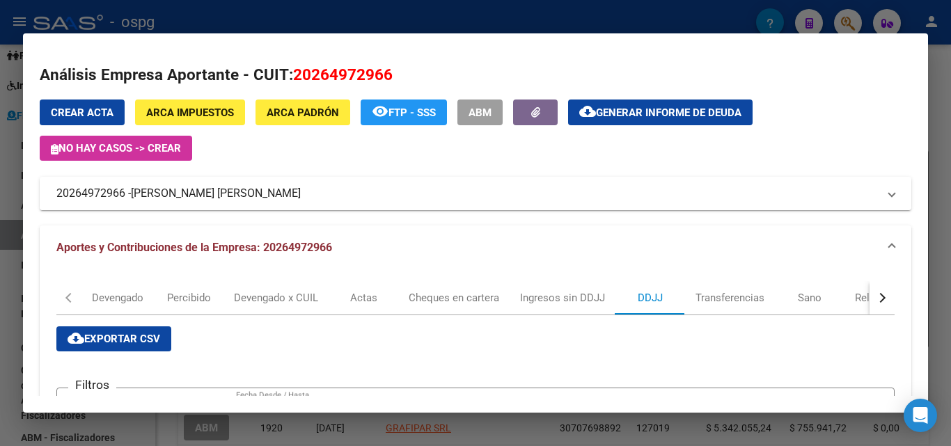
drag, startPoint x: 125, startPoint y: 196, endPoint x: 75, endPoint y: 191, distance: 50.3
click at [16, 198] on div "[PERSON_NAME] (apellido, dni, cuil, nro traspaso, cuit, obra social) search Emp…" at bounding box center [475, 223] width 951 height 446
copy div "Análisis Empresa Aportante - CUIT: 20264972966 Crear Acta ARCA Impuestos ARCA […"
click at [541, 184] on mat-expansion-panel-header "20264972966 - [PERSON_NAME] [PERSON_NAME]" at bounding box center [476, 193] width 872 height 33
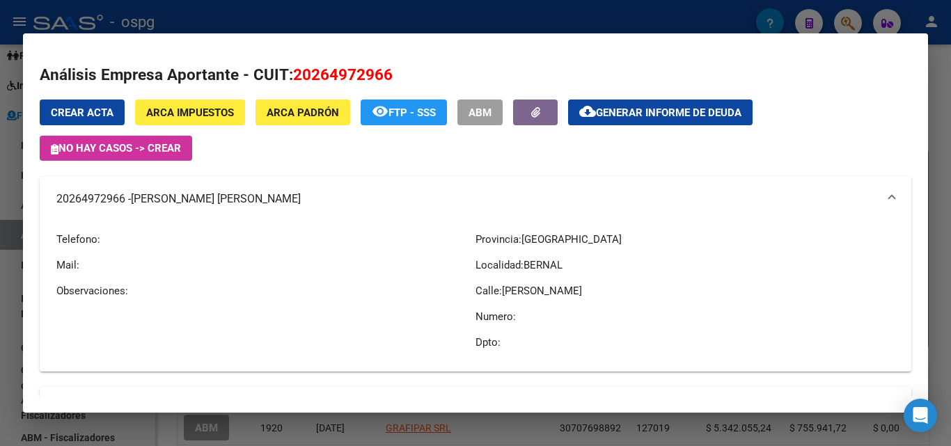
click at [1, 239] on div at bounding box center [475, 223] width 951 height 446
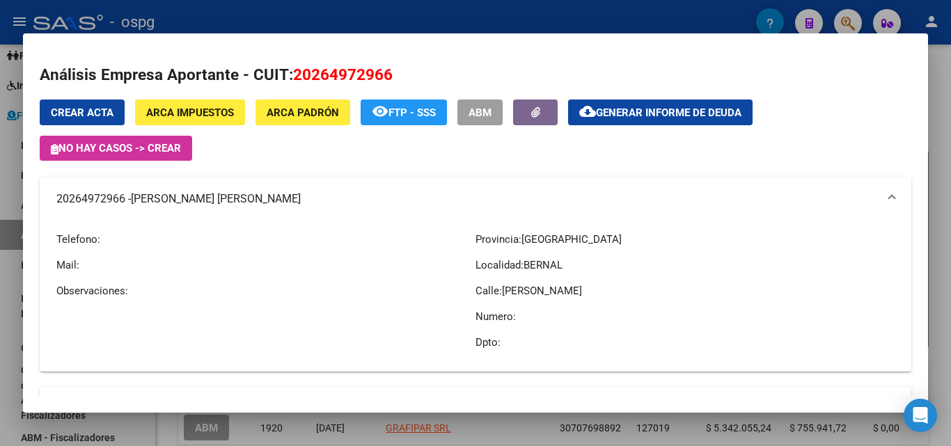
click at [1, 239] on div at bounding box center [475, 223] width 951 height 446
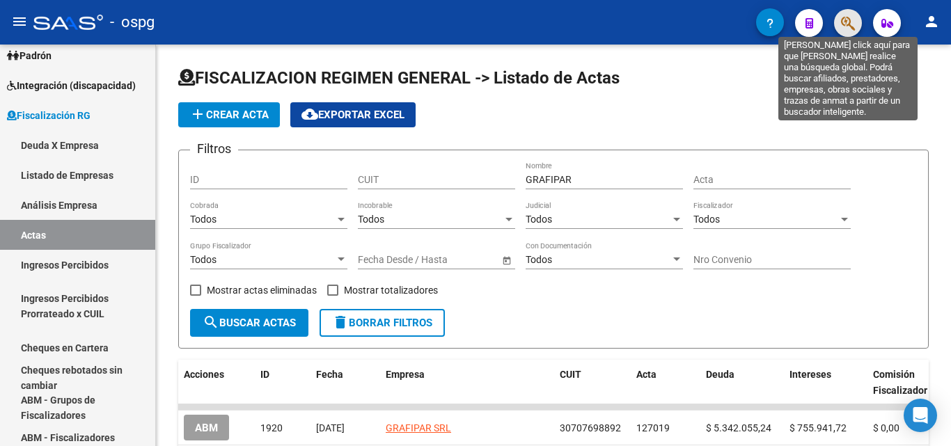
click at [852, 24] on button "button" at bounding box center [848, 23] width 28 height 28
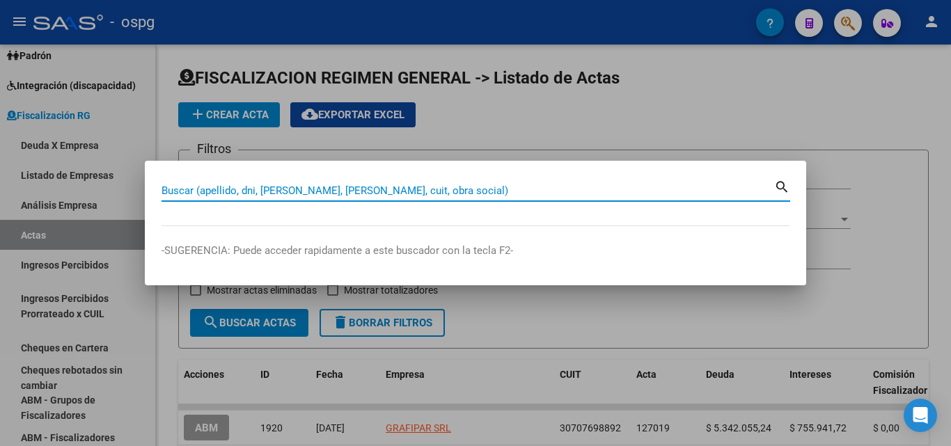
click at [261, 191] on input "Buscar (apellido, dni, [PERSON_NAME], [PERSON_NAME], cuit, obra social)" at bounding box center [468, 191] width 613 height 13
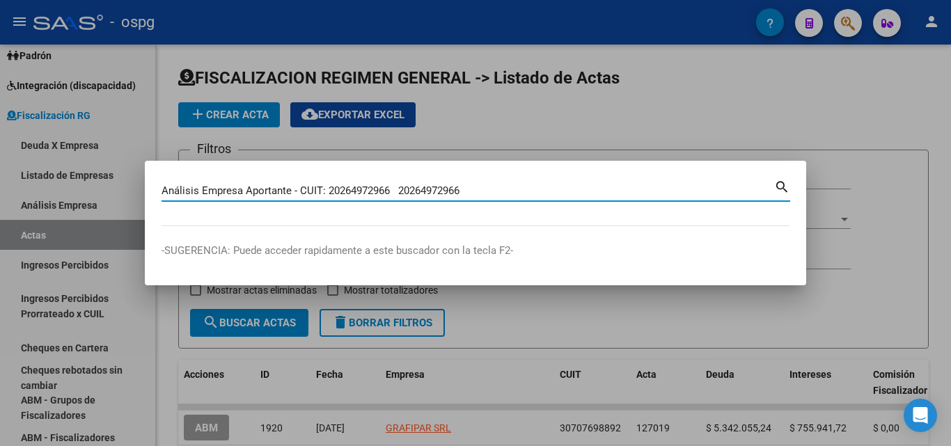
drag, startPoint x: 400, startPoint y: 190, endPoint x: 0, endPoint y: 196, distance: 400.4
click at [0, 196] on div "Análisis Empresa Aportante - CUIT: 20264972966 20264972966 Buscar (apellido, dn…" at bounding box center [475, 223] width 951 height 446
type input "20264972966"
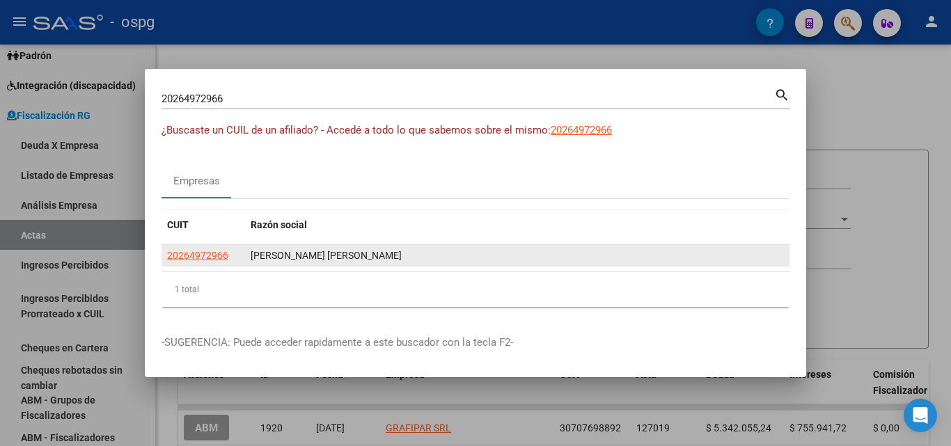
click at [191, 263] on app-link-go-to "20264972966" at bounding box center [197, 256] width 61 height 16
drag, startPoint x: 191, startPoint y: 263, endPoint x: 194, endPoint y: 256, distance: 7.3
click at [192, 262] on app-link-go-to "20264972966" at bounding box center [197, 256] width 61 height 16
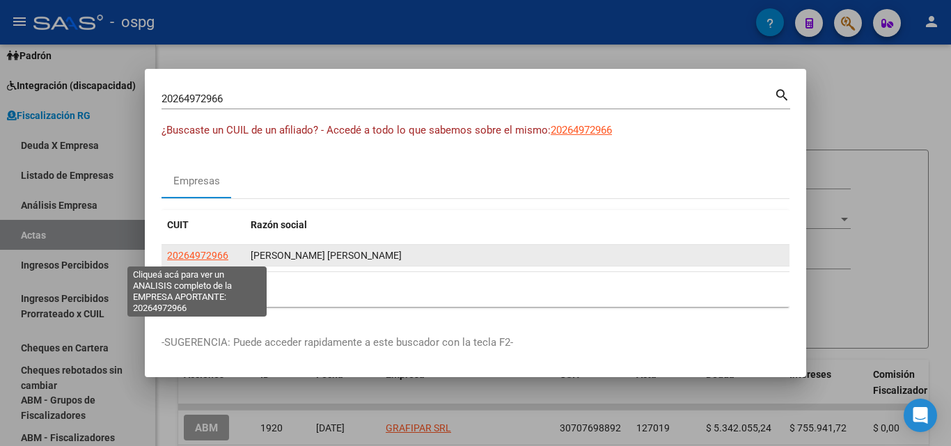
click at [194, 253] on span "20264972966" at bounding box center [197, 255] width 61 height 11
copy span "20264972966"
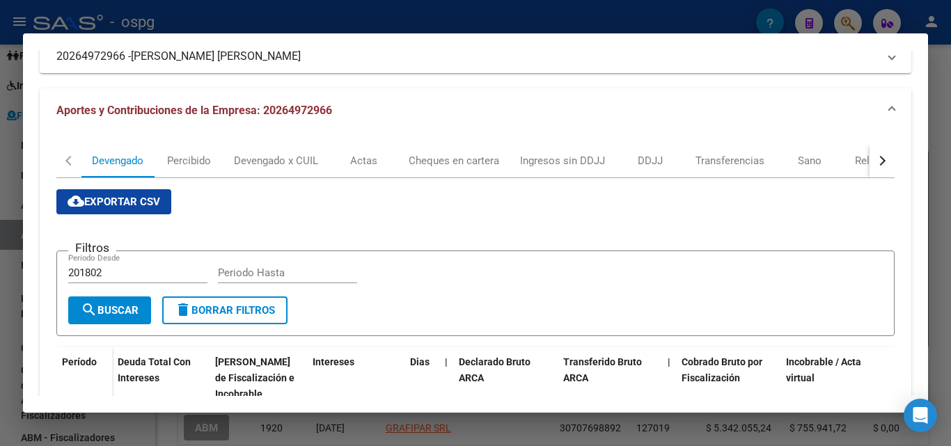
scroll to position [126, 0]
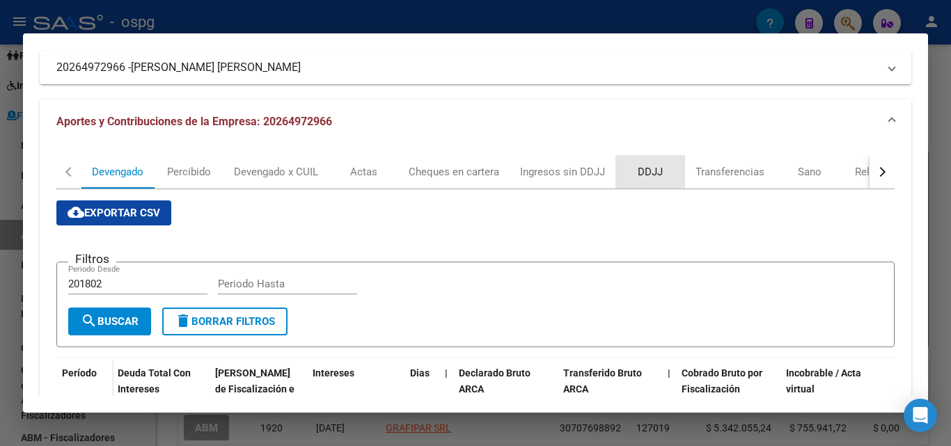
click at [653, 173] on div "DDJJ" at bounding box center [650, 171] width 25 height 15
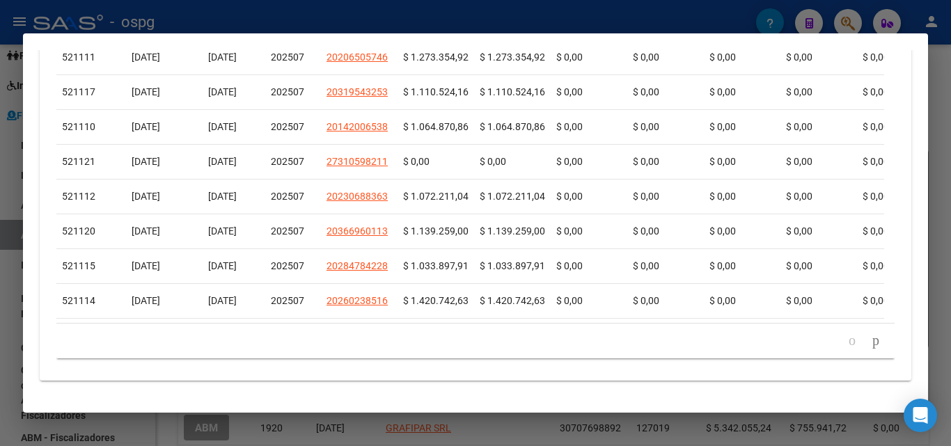
scroll to position [653, 0]
click at [870, 337] on icon "go to next page" at bounding box center [875, 340] width 11 height 17
click at [870, 340] on icon "go to next page" at bounding box center [875, 340] width 11 height 17
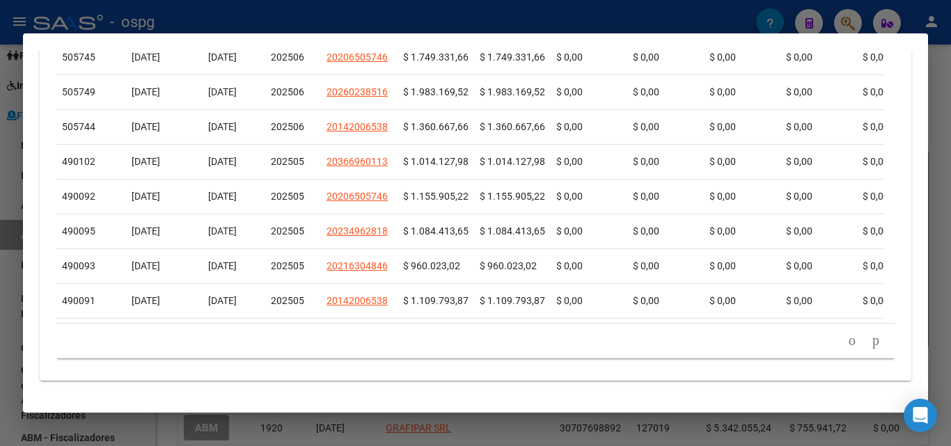
click at [859, 340] on div "179.769.313.486.231.570.000.000.000.000.000.000.000.000.000.000.000.000.000.000…" at bounding box center [475, 341] width 838 height 35
click at [870, 345] on icon "go to next page" at bounding box center [875, 340] width 11 height 17
click at [863, 345] on div "179.769.313.486.231.570.000.000.000.000.000.000.000.000.000.000.000.000.000.000…" at bounding box center [475, 341] width 838 height 35
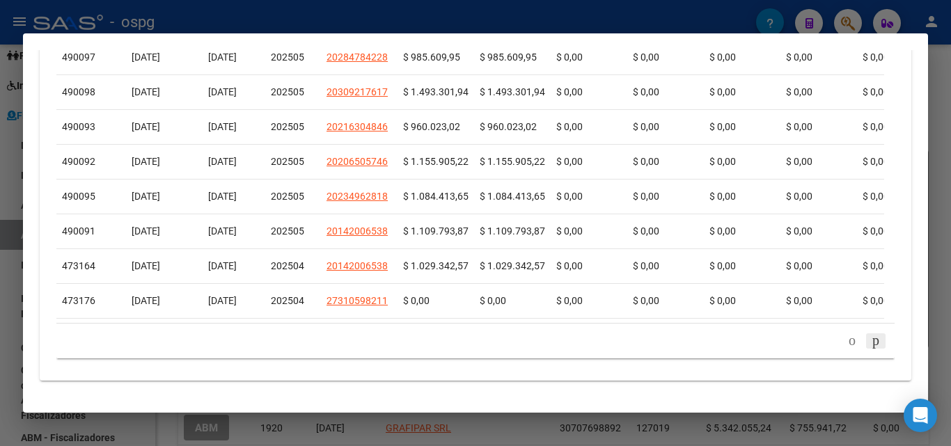
click at [863, 344] on div "179.769.313.486.231.570.000.000.000.000.000.000.000.000.000.000.000.000.000.000…" at bounding box center [475, 341] width 838 height 35
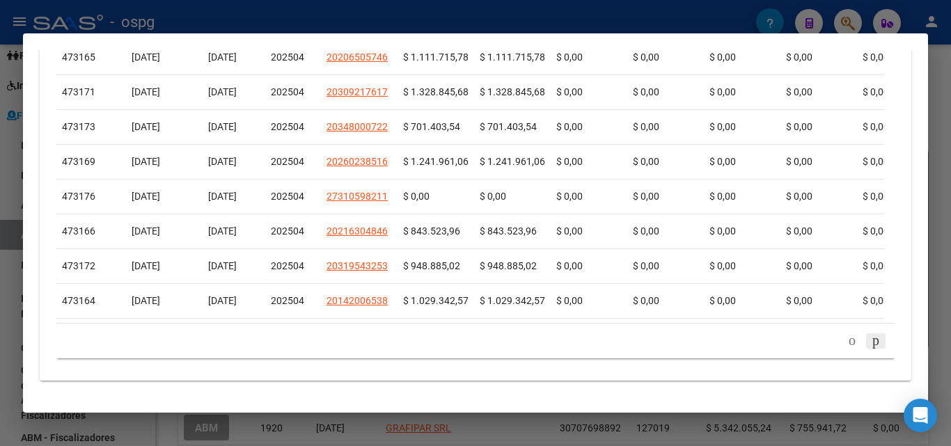
click at [870, 343] on icon "go to next page" at bounding box center [875, 340] width 11 height 17
click at [861, 341] on div "179.769.313.486.231.570.000.000.000.000.000.000.000.000.000.000.000.000.000.000…" at bounding box center [475, 341] width 838 height 35
click at [870, 341] on icon "go to next page" at bounding box center [875, 340] width 11 height 17
click at [861, 341] on div "179.769.313.486.231.570.000.000.000.000.000.000.000.000.000.000.000.000.000.000…" at bounding box center [475, 341] width 838 height 35
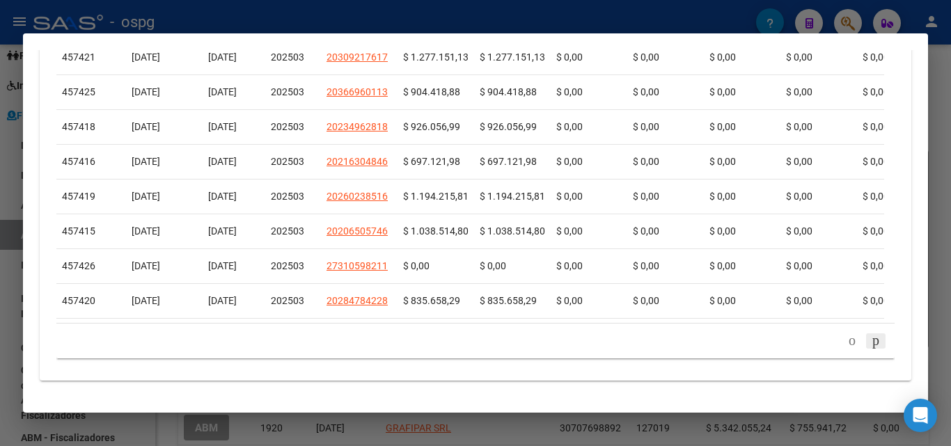
click at [861, 341] on div "179.769.313.486.231.570.000.000.000.000.000.000.000.000.000.000.000.000.000.000…" at bounding box center [475, 341] width 838 height 35
click at [870, 341] on icon "go to next page" at bounding box center [875, 340] width 11 height 17
click at [861, 341] on div "179.769.313.486.231.570.000.000.000.000.000.000.000.000.000.000.000.000.000.000…" at bounding box center [475, 341] width 838 height 35
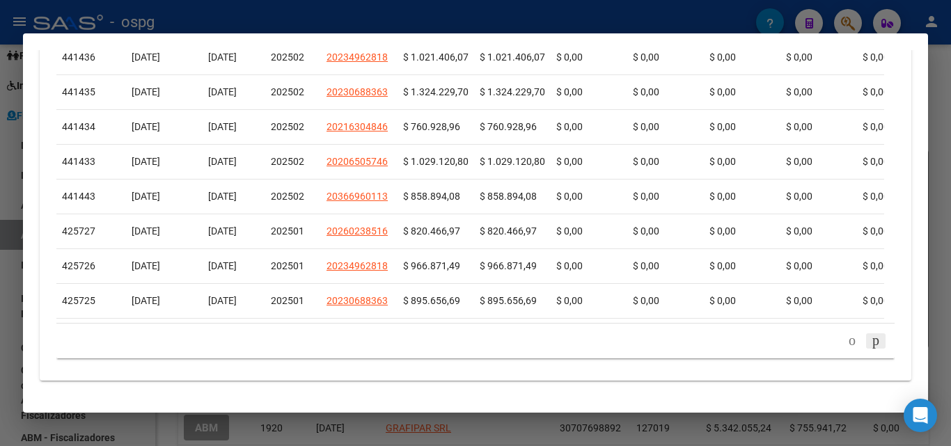
click at [870, 337] on icon "go to next page" at bounding box center [875, 340] width 11 height 17
click at [870, 347] on icon "go to next page" at bounding box center [875, 340] width 11 height 17
click at [861, 346] on div "179.769.313.486.231.570.000.000.000.000.000.000.000.000.000.000.000.000.000.000…" at bounding box center [475, 341] width 838 height 35
click at [870, 345] on icon "go to next page" at bounding box center [875, 340] width 11 height 17
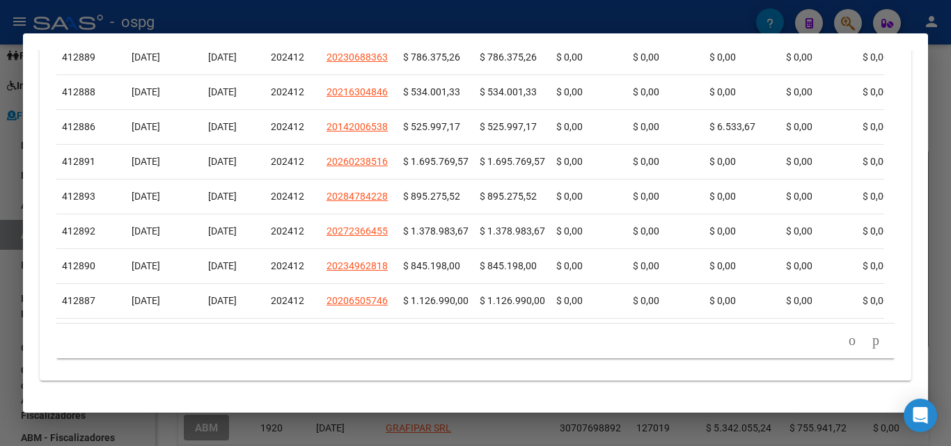
click at [858, 344] on div "179.769.313.486.231.570.000.000.000.000.000.000.000.000.000.000.000.000.000.000…" at bounding box center [475, 341] width 838 height 35
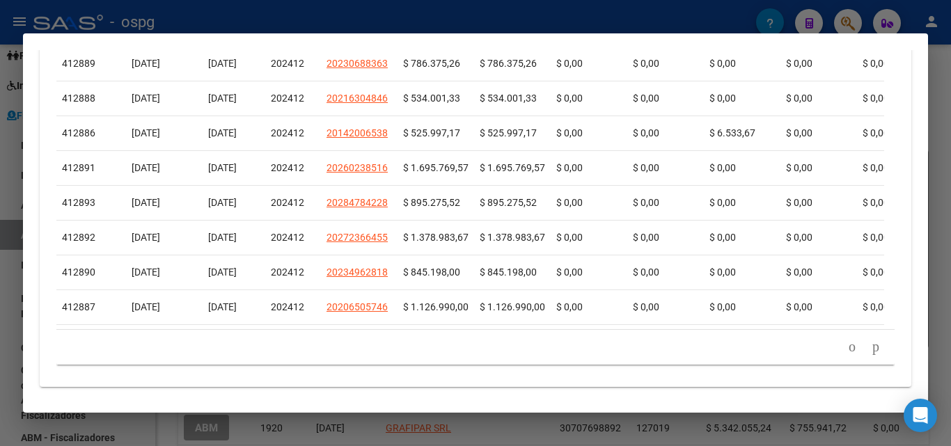
click at [870, 344] on icon "go to next page" at bounding box center [875, 346] width 11 height 17
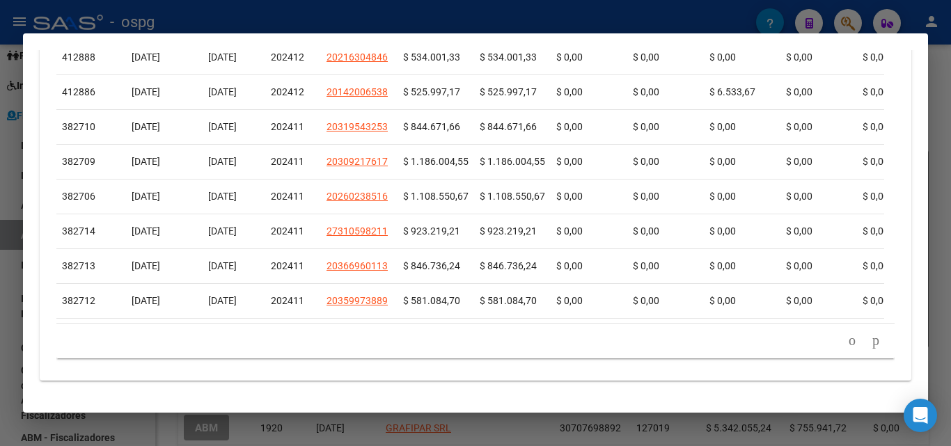
click at [858, 344] on div "179.769.313.486.231.570.000.000.000.000.000.000.000.000.000.000.000.000.000.000…" at bounding box center [475, 341] width 838 height 35
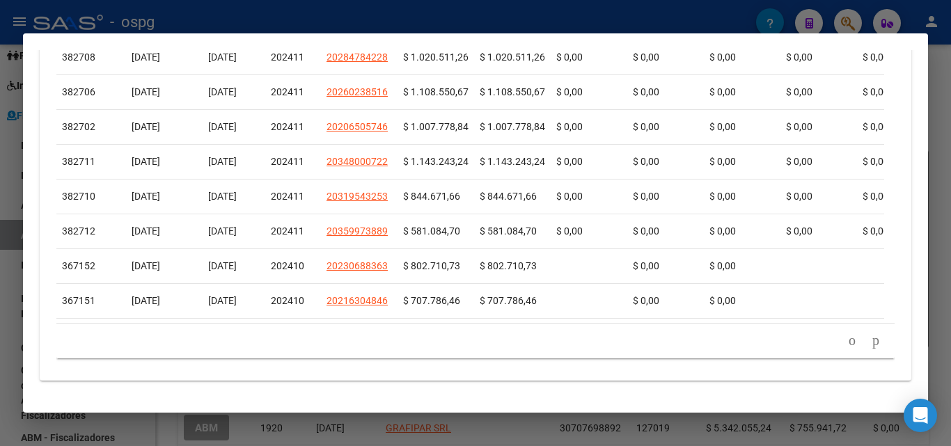
scroll to position [653, 0]
click at [870, 340] on icon "go to next page" at bounding box center [875, 340] width 11 height 17
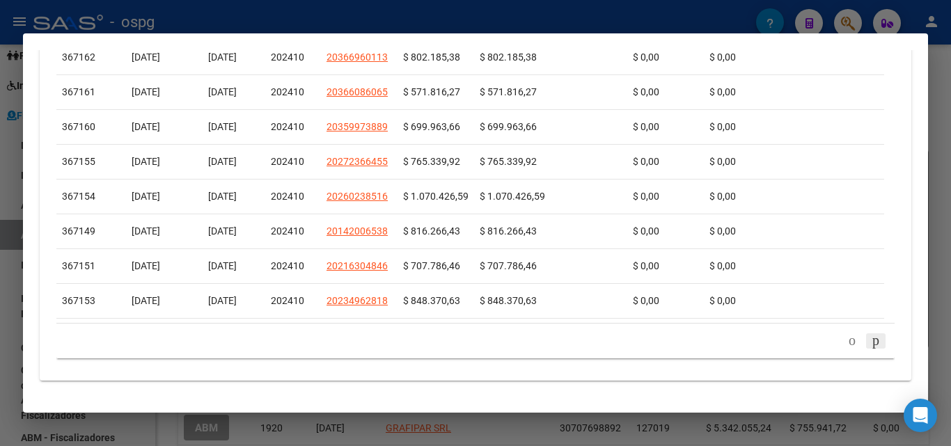
click at [870, 341] on icon "go to next page" at bounding box center [875, 340] width 11 height 17
click at [870, 343] on icon "go to next page" at bounding box center [875, 340] width 11 height 17
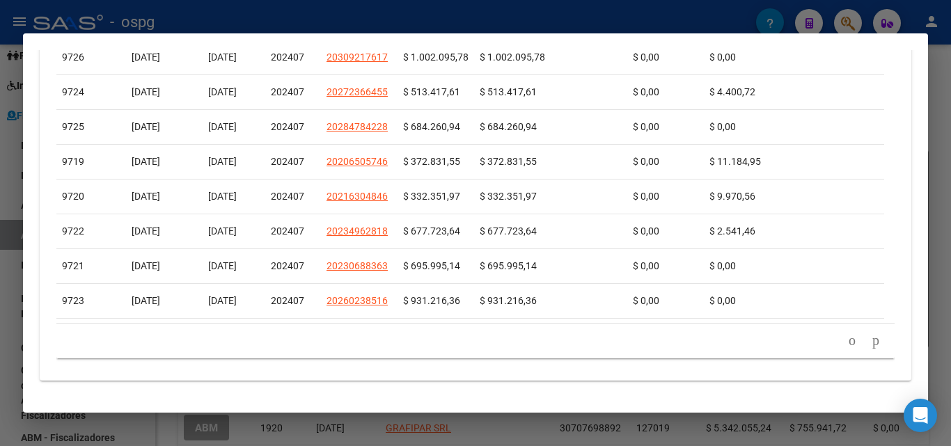
scroll to position [583, 0]
